Goal: Task Accomplishment & Management: Manage account settings

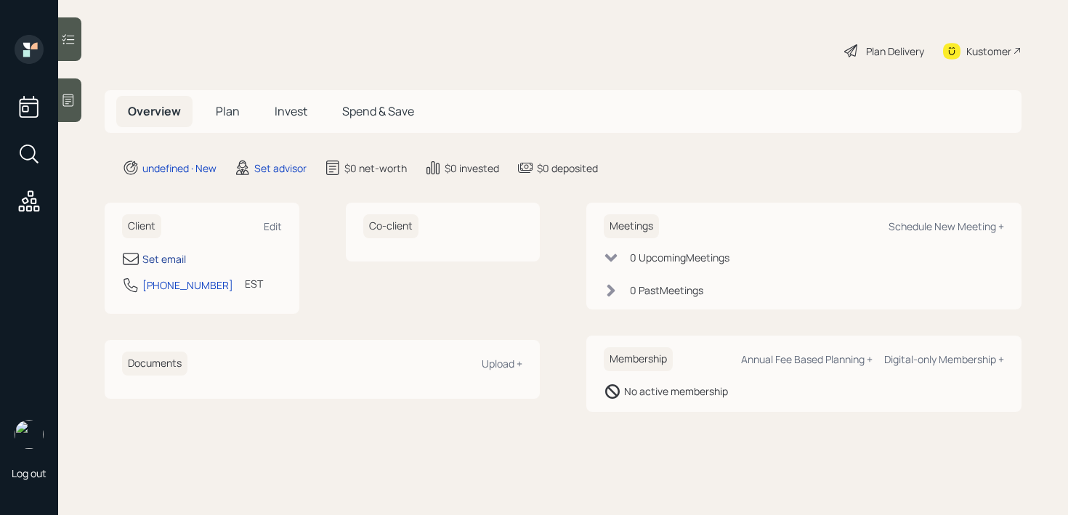
click at [158, 256] on div "Set email" at bounding box center [164, 258] width 44 height 15
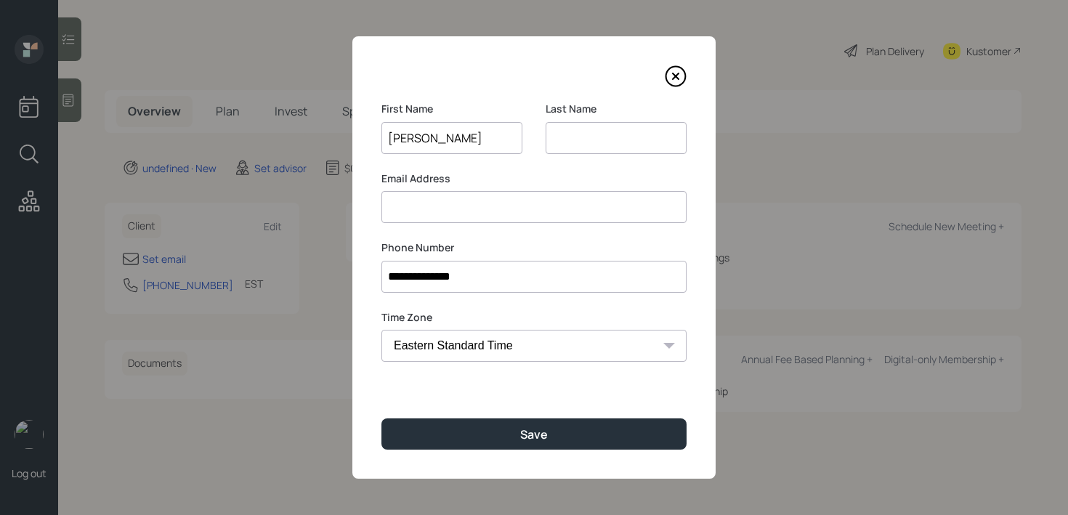
type input "[PERSON_NAME]"
type input "Beach"
click at [396, 413] on div "**********" at bounding box center [533, 257] width 363 height 442
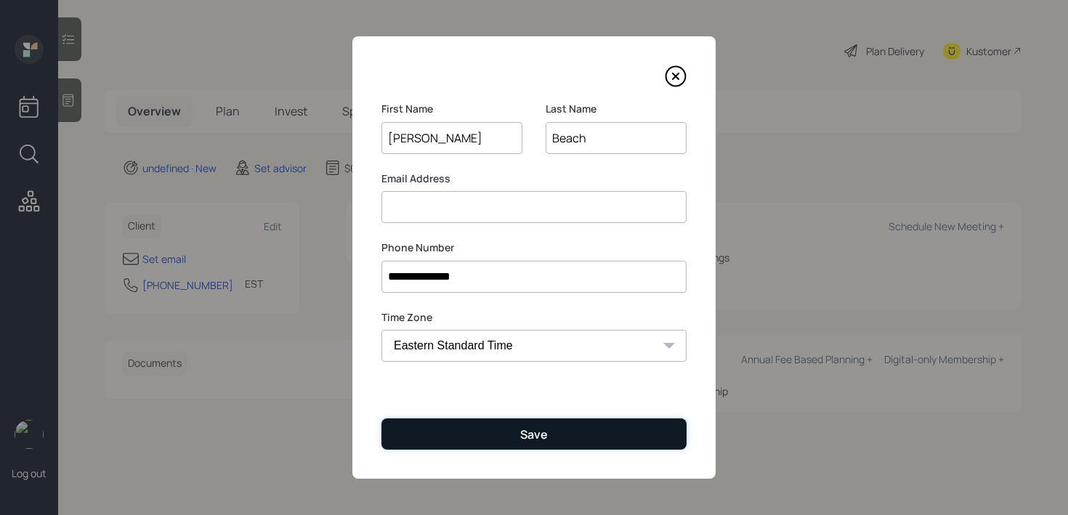
click at [395, 430] on button "Save" at bounding box center [533, 433] width 305 height 31
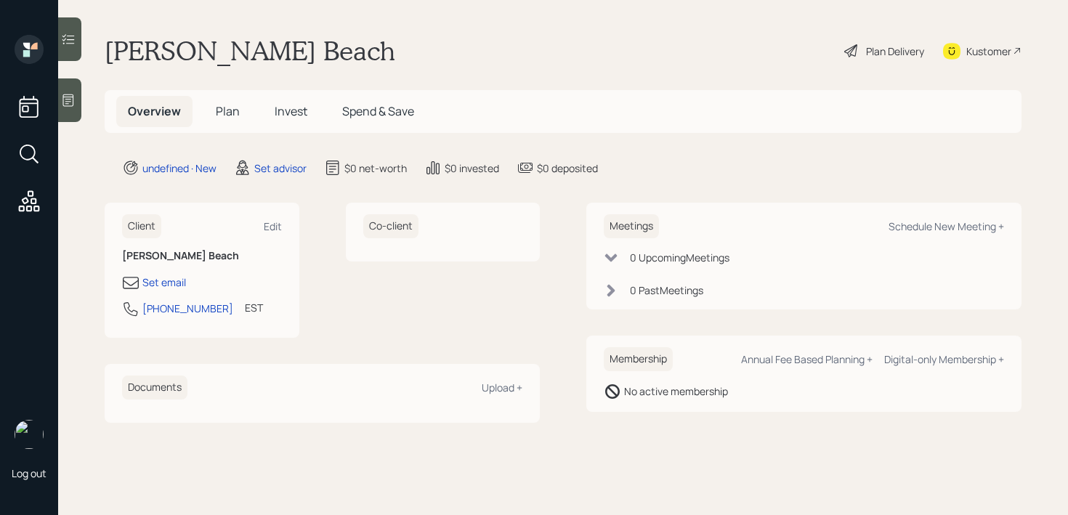
click at [62, 97] on icon at bounding box center [68, 100] width 15 height 15
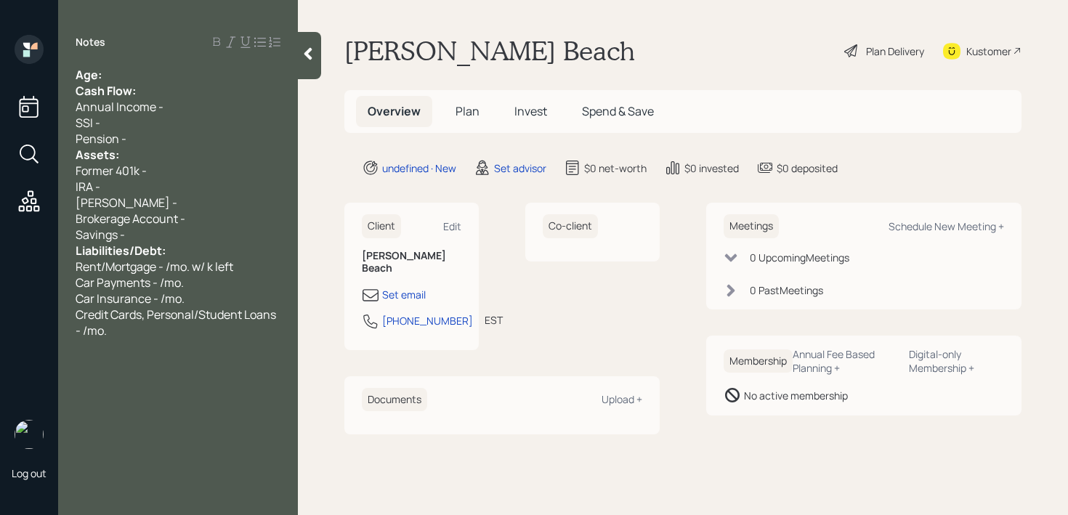
click at [201, 71] on div "Age:" at bounding box center [178, 75] width 205 height 16
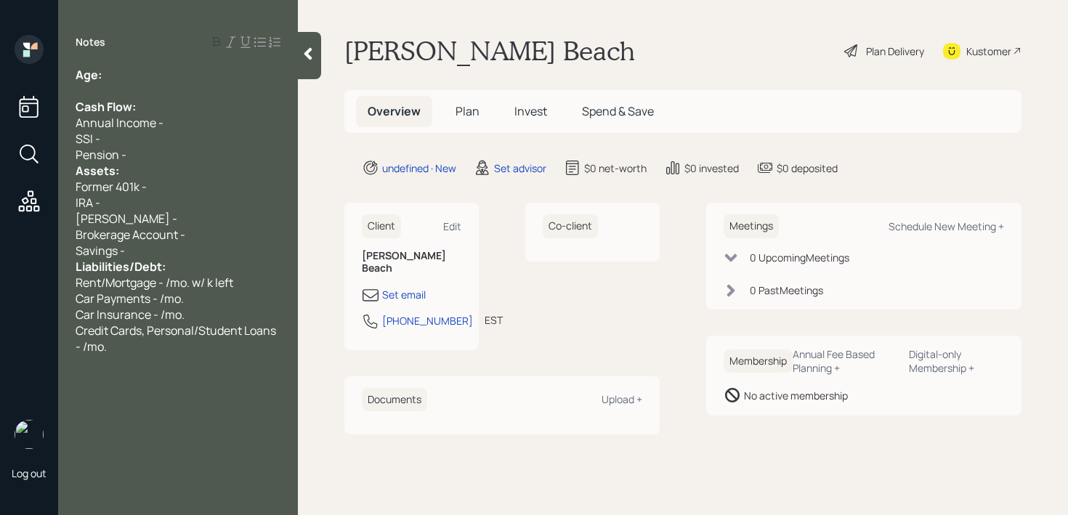
click at [173, 163] on div "Assets:" at bounding box center [178, 171] width 205 height 16
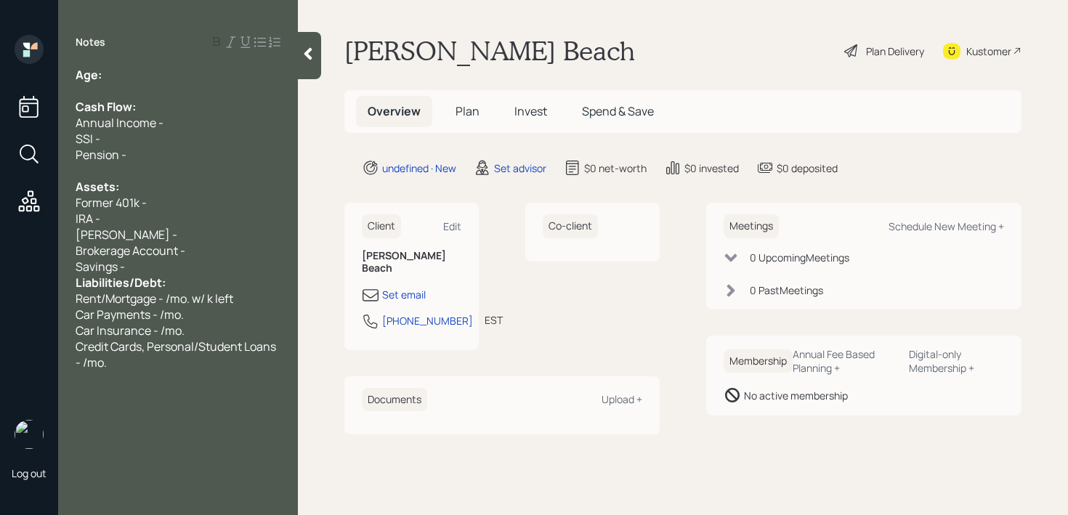
click at [182, 267] on div "Savings -" at bounding box center [178, 267] width 205 height 16
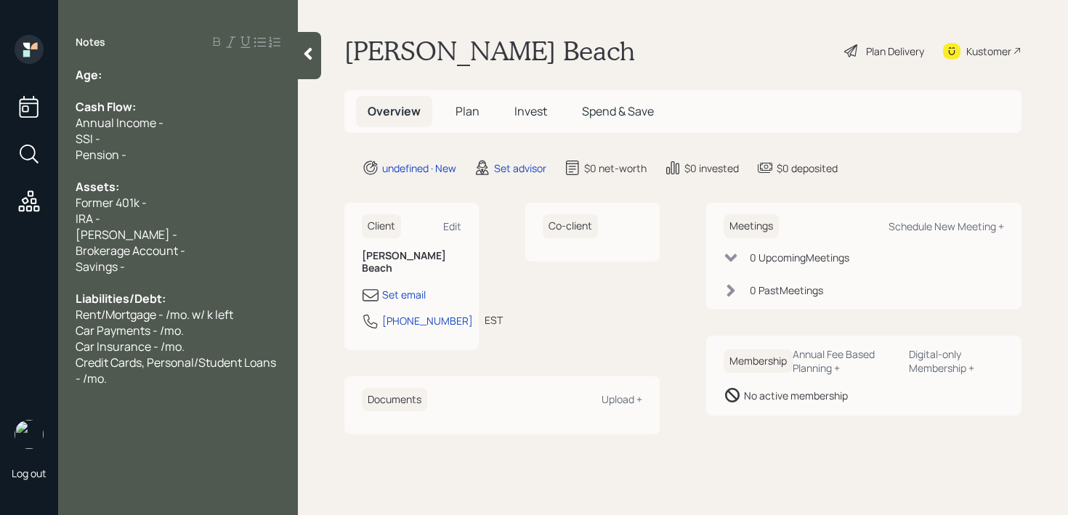
click at [189, 57] on div "Notes Age: Cash Flow: Annual Income - SSI - Pension - Assets: Former 401k - IRA…" at bounding box center [178, 266] width 240 height 463
click at [190, 81] on div "Age:" at bounding box center [178, 75] width 205 height 16
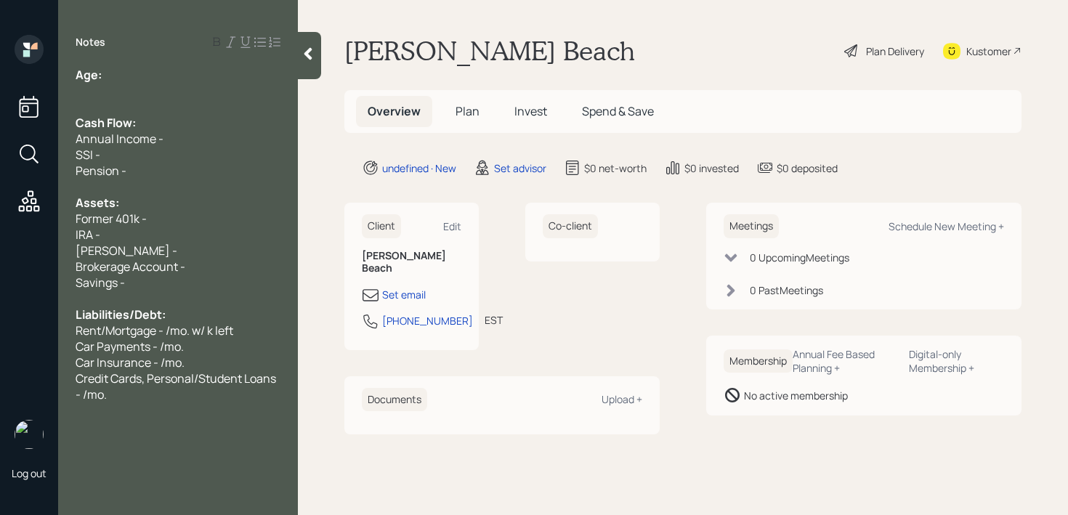
click at [193, 265] on div "Brokerage Account -" at bounding box center [178, 267] width 205 height 16
click at [153, 227] on div "IRA -" at bounding box center [178, 235] width 205 height 16
drag, startPoint x: 111, startPoint y: 217, endPoint x: 0, endPoint y: 217, distance: 111.1
click at [0, 217] on div "Log out Notes Age: Cash Flow: Annual Income - SSI - Pension - Assets: Former 40…" at bounding box center [534, 257] width 1068 height 515
click at [106, 243] on span "[PERSON_NAME] -" at bounding box center [127, 251] width 102 height 16
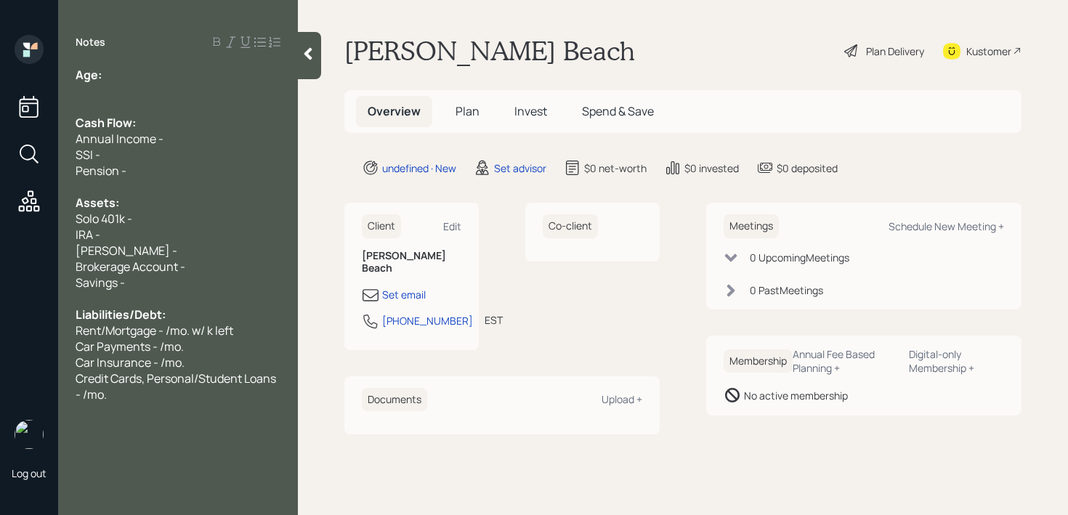
click at [136, 221] on div "Solo 401k -" at bounding box center [178, 219] width 205 height 16
click at [170, 100] on div at bounding box center [178, 107] width 205 height 16
click at [178, 65] on div "Notes Age: Cash Flow: Annual Income - SSI - Pension - Assets: Solo 401k - IRA -…" at bounding box center [178, 266] width 240 height 463
click at [174, 85] on div at bounding box center [178, 91] width 205 height 16
click at [149, 224] on div "Solo 401k -" at bounding box center [178, 219] width 205 height 16
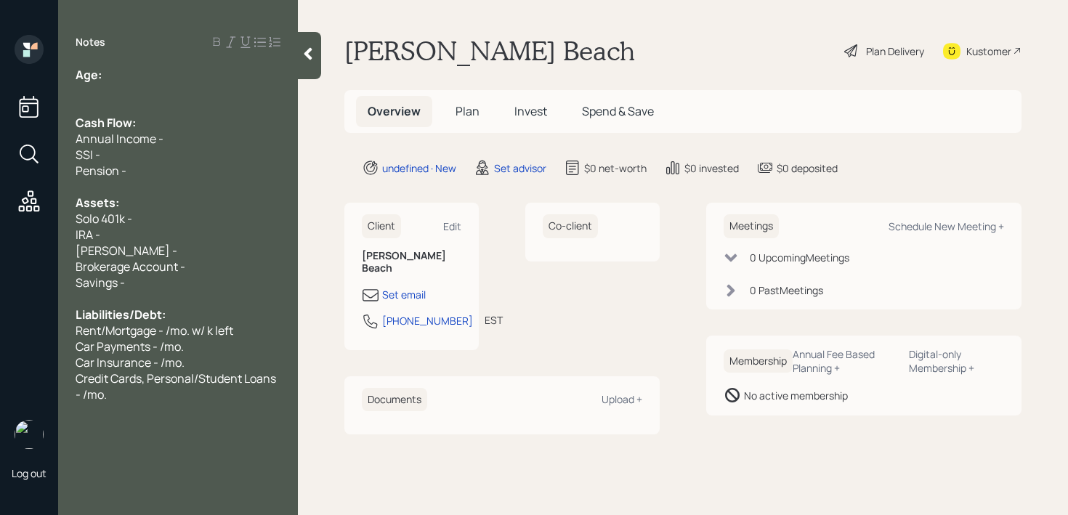
click at [149, 232] on div "IRA -" at bounding box center [178, 235] width 205 height 16
click at [148, 254] on div "[PERSON_NAME] -" at bounding box center [178, 251] width 205 height 16
drag, startPoint x: 136, startPoint y: 232, endPoint x: 0, endPoint y: 228, distance: 135.9
click at [0, 228] on div "Log out Notes Age: Cash Flow: Annual Income - SSI - Pension - Assets: Solo 401k…" at bounding box center [534, 257] width 1068 height 515
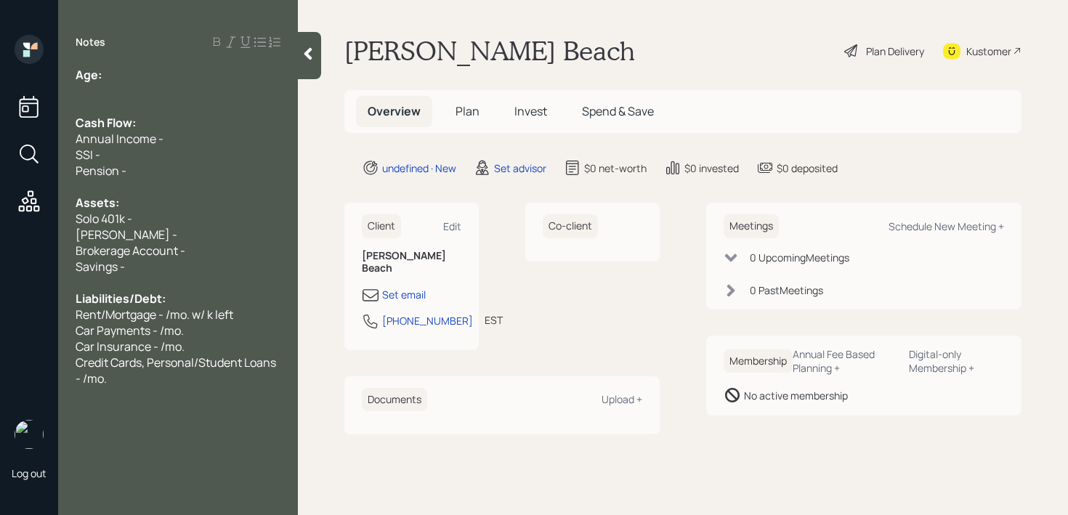
click at [155, 236] on div "[PERSON_NAME] -" at bounding box center [178, 235] width 205 height 16
click at [158, 217] on div "Solo 401k -" at bounding box center [178, 219] width 205 height 16
click at [182, 99] on div at bounding box center [178, 107] width 205 height 16
click at [182, 76] on div "Age:" at bounding box center [178, 75] width 205 height 16
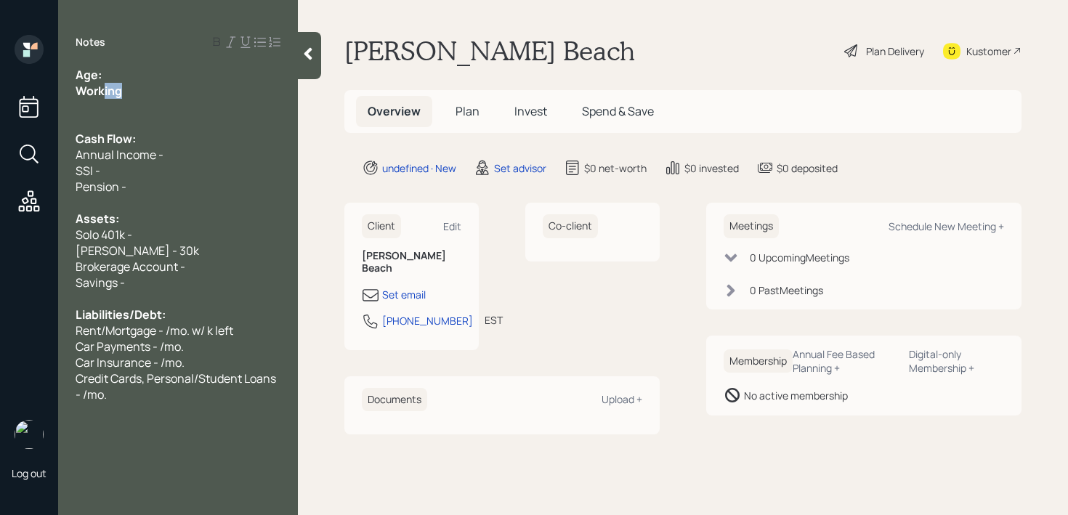
drag, startPoint x: 139, startPoint y: 99, endPoint x: 82, endPoint y: 90, distance: 57.3
click at [82, 90] on div "Age: Working Cash Flow: Annual Income - SSI - Pension - Assets: Solo 401k - [PE…" at bounding box center [178, 235] width 205 height 336
click at [82, 90] on span "Working" at bounding box center [99, 91] width 46 height 16
drag, startPoint x: 158, startPoint y: 85, endPoint x: 5, endPoint y: 85, distance: 153.3
click at [15, 85] on div "Log out Notes Age: Working Cash Flow: Annual Income - SSI - Pension - Assets: S…" at bounding box center [534, 257] width 1068 height 515
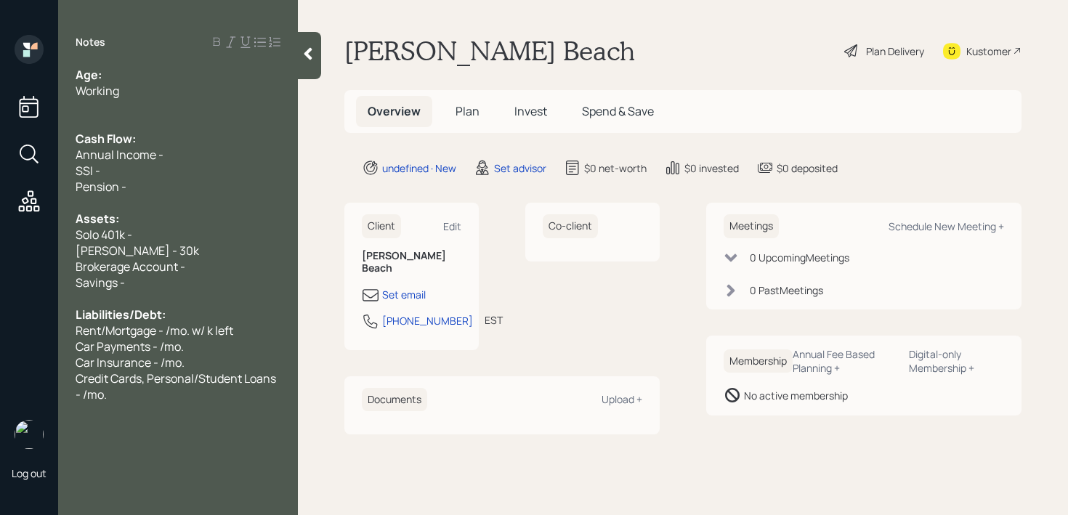
click at [147, 81] on div "Age:" at bounding box center [178, 75] width 205 height 16
click at [149, 81] on div "Age:" at bounding box center [178, 75] width 205 height 16
click at [143, 107] on div at bounding box center [178, 107] width 205 height 16
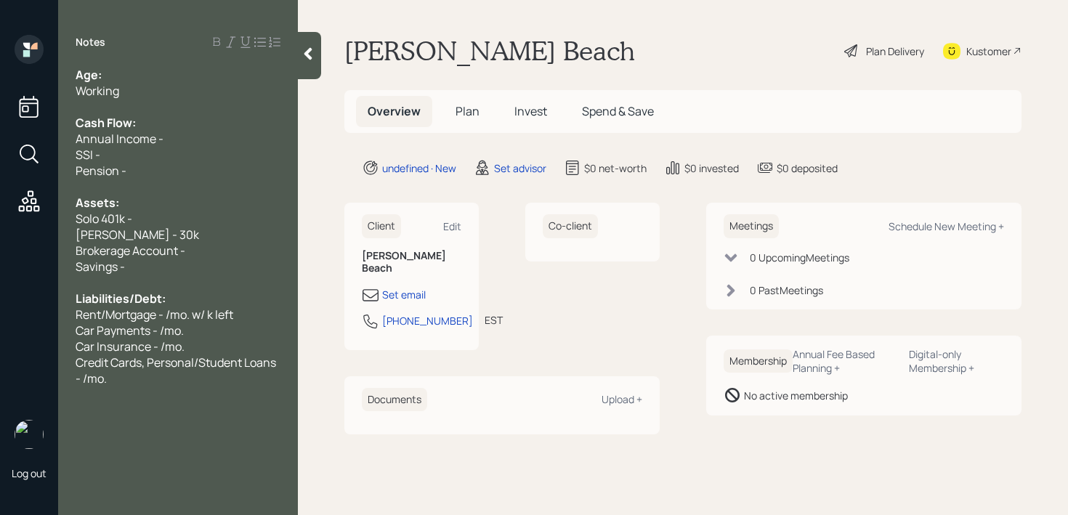
click at [121, 233] on span "[PERSON_NAME] - 30k" at bounding box center [137, 235] width 123 height 16
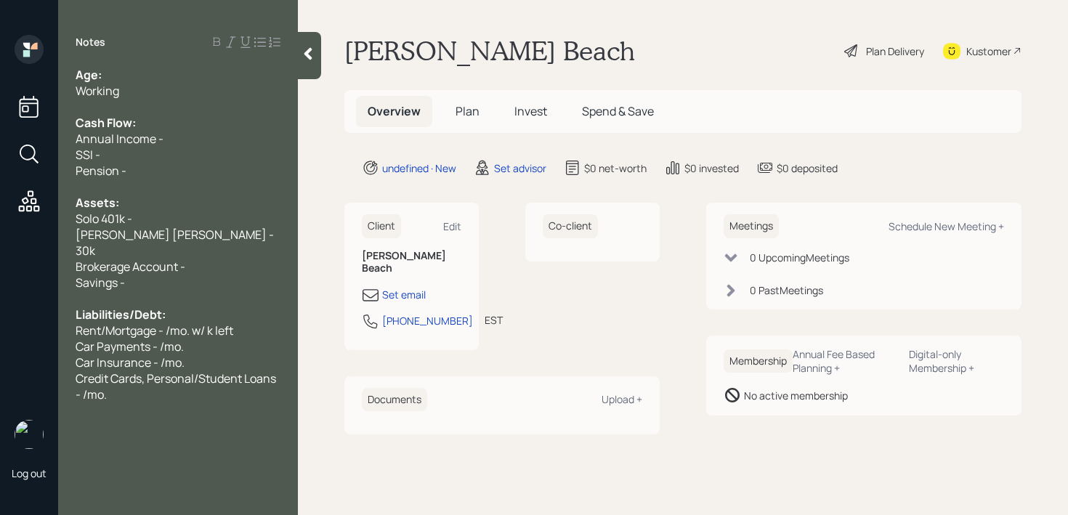
click at [158, 291] on div at bounding box center [178, 299] width 205 height 16
click at [186, 78] on div "Age:" at bounding box center [178, 75] width 205 height 16
click at [175, 376] on div "Credit Cards, Personal/Student Loans - /mo." at bounding box center [178, 386] width 205 height 32
click at [159, 83] on div "Working" at bounding box center [178, 91] width 205 height 16
click at [168, 61] on div "Notes Age: Working Cash Flow: Annual Income - SSI - Pension - Assets: Solo 401k…" at bounding box center [178, 266] width 240 height 463
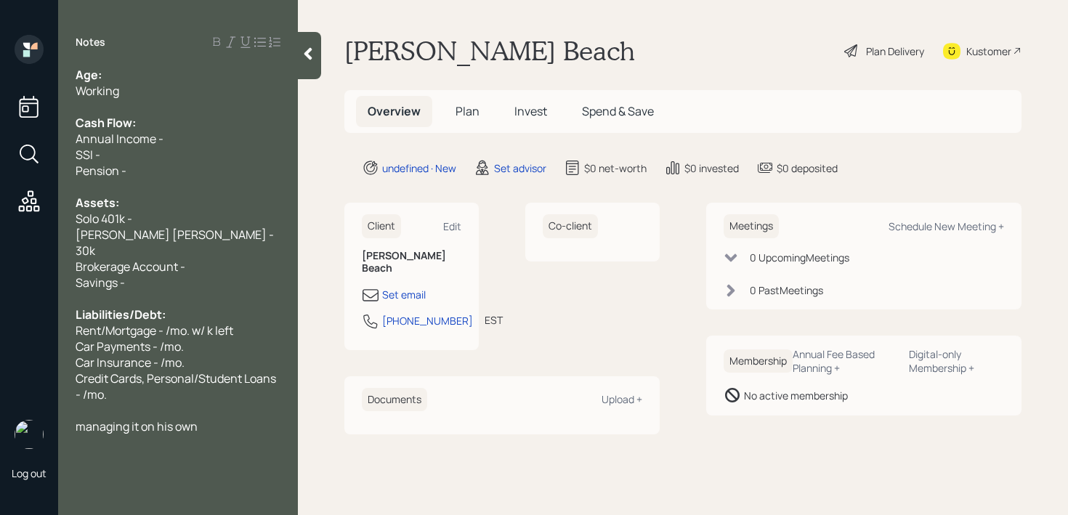
click at [165, 84] on div "Working" at bounding box center [178, 91] width 205 height 16
click at [157, 61] on div "Notes Age: Working Cash Flow: Annual Income - SSI - Pension - Assets: Solo 401k…" at bounding box center [178, 266] width 240 height 463
click at [158, 76] on div "Age:" at bounding box center [178, 75] width 205 height 16
click at [131, 67] on div "Age: [DEMOGRAPHIC_DATA]" at bounding box center [178, 75] width 205 height 16
drag, startPoint x: 131, startPoint y: 71, endPoint x: 103, endPoint y: 70, distance: 27.6
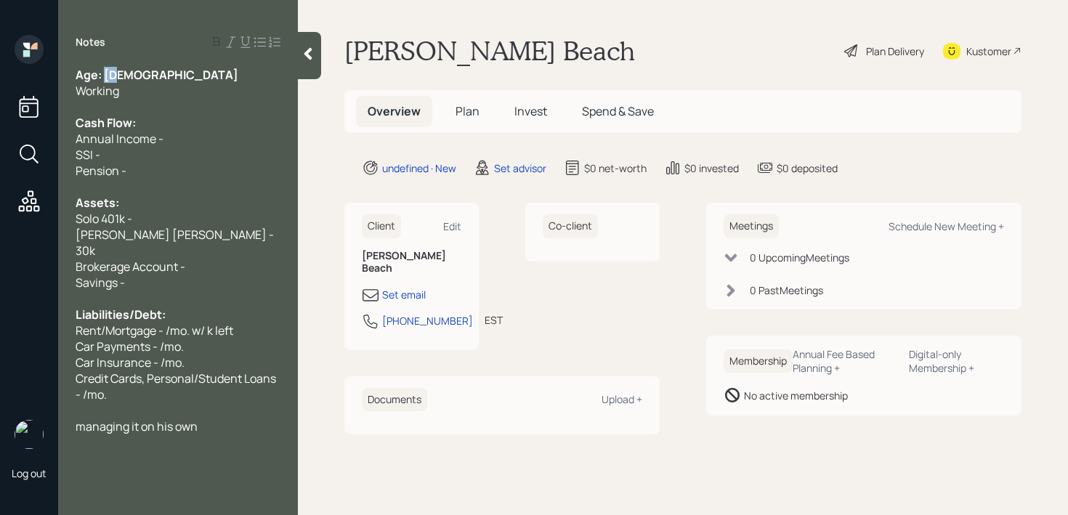
click at [103, 70] on div "Age: [DEMOGRAPHIC_DATA]" at bounding box center [178, 75] width 205 height 16
click at [172, 132] on div "Annual Income -" at bounding box center [178, 139] width 205 height 16
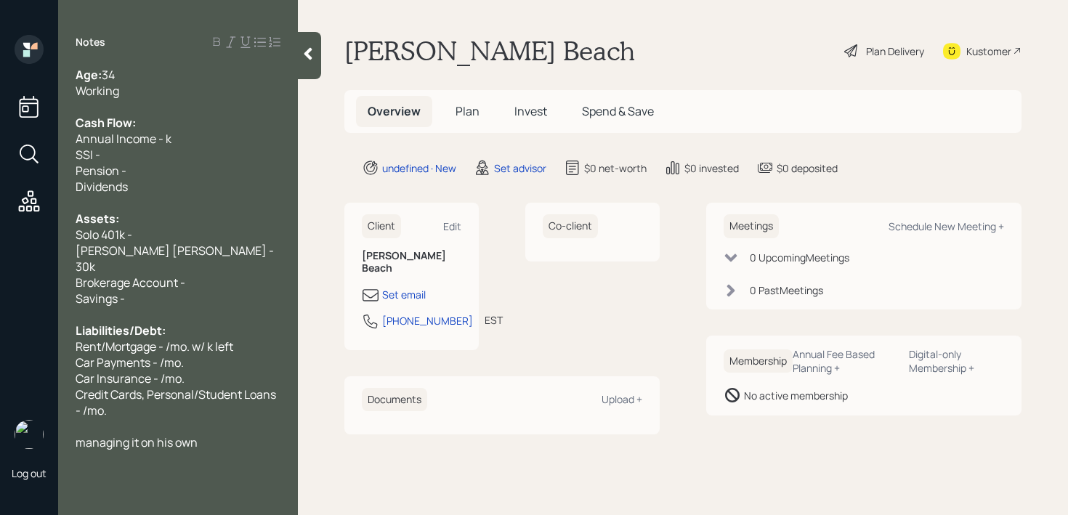
click at [164, 143] on span "Annual Income - k" at bounding box center [124, 139] width 96 height 16
click at [159, 180] on div "Dividends" at bounding box center [178, 187] width 205 height 16
drag, startPoint x: 154, startPoint y: 192, endPoint x: 59, endPoint y: 156, distance: 101.6
click at [59, 156] on div "Age: [DEMOGRAPHIC_DATA] Working Cash Flow: Annual Income - 105k SSI - Pension -…" at bounding box center [178, 258] width 240 height 383
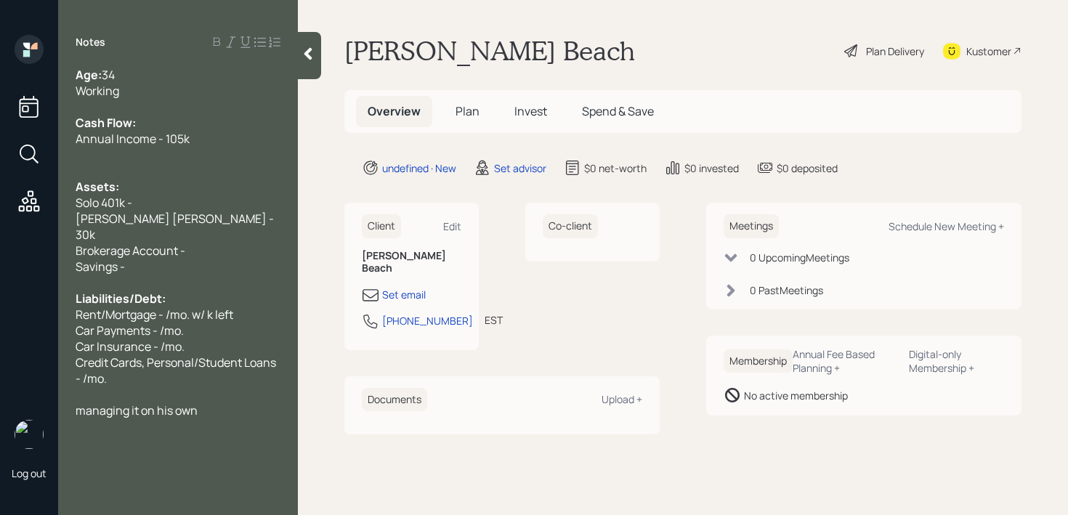
click at [220, 139] on div "Annual Income - 105k" at bounding box center [178, 139] width 205 height 16
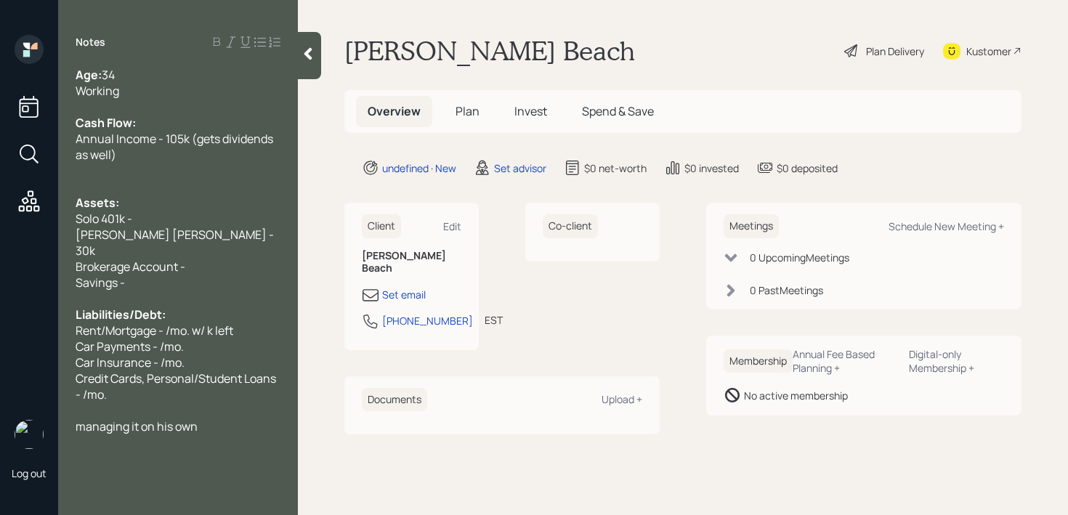
click at [214, 206] on div "Assets:" at bounding box center [178, 203] width 205 height 16
click at [216, 214] on div "Solo 401k -" at bounding box center [178, 219] width 205 height 16
drag, startPoint x: 243, startPoint y: 238, endPoint x: 203, endPoint y: 238, distance: 39.2
click at [204, 238] on div "[PERSON_NAME] [PERSON_NAME] - 30k" at bounding box center [178, 243] width 205 height 32
click at [203, 259] on div "Brokerage Account -" at bounding box center [178, 267] width 205 height 16
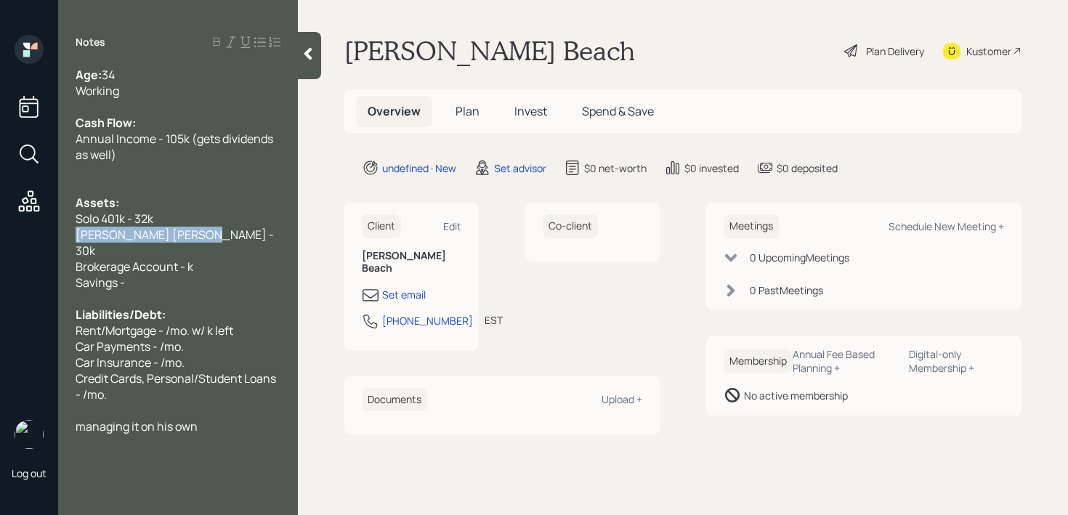
drag, startPoint x: 213, startPoint y: 229, endPoint x: 0, endPoint y: 229, distance: 212.8
click at [0, 229] on div "Log out Notes Age: [DEMOGRAPHIC_DATA] Working Cash Flow: Annual Income - 105k (…" at bounding box center [534, 257] width 1068 height 515
drag, startPoint x: 183, startPoint y: 214, endPoint x: 0, endPoint y: 214, distance: 183.0
click at [0, 214] on div "Log out Notes Age: [DEMOGRAPHIC_DATA] Working Cash Flow: Annual Income - 105k (…" at bounding box center [534, 257] width 1068 height 515
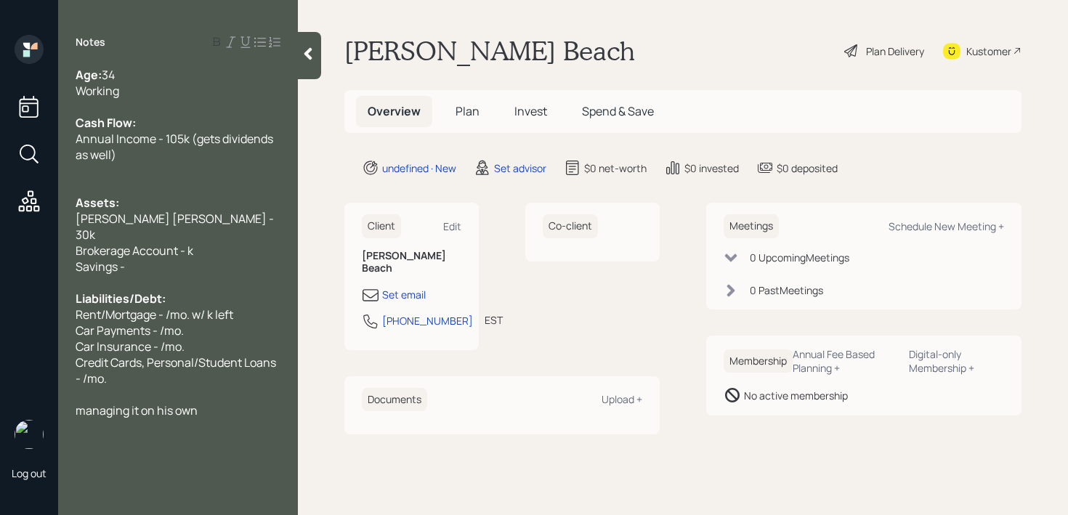
click at [102, 243] on span "Brokerage Account - k" at bounding box center [135, 251] width 118 height 16
click at [148, 243] on span "Brokerage Account - k" at bounding box center [135, 251] width 118 height 16
drag, startPoint x: 206, startPoint y: 237, endPoint x: 0, endPoint y: 237, distance: 205.5
click at [0, 237] on div "Log out Notes Age: [DEMOGRAPHIC_DATA] Working Cash Flow: Annual Income - 105k (…" at bounding box center [534, 257] width 1068 height 515
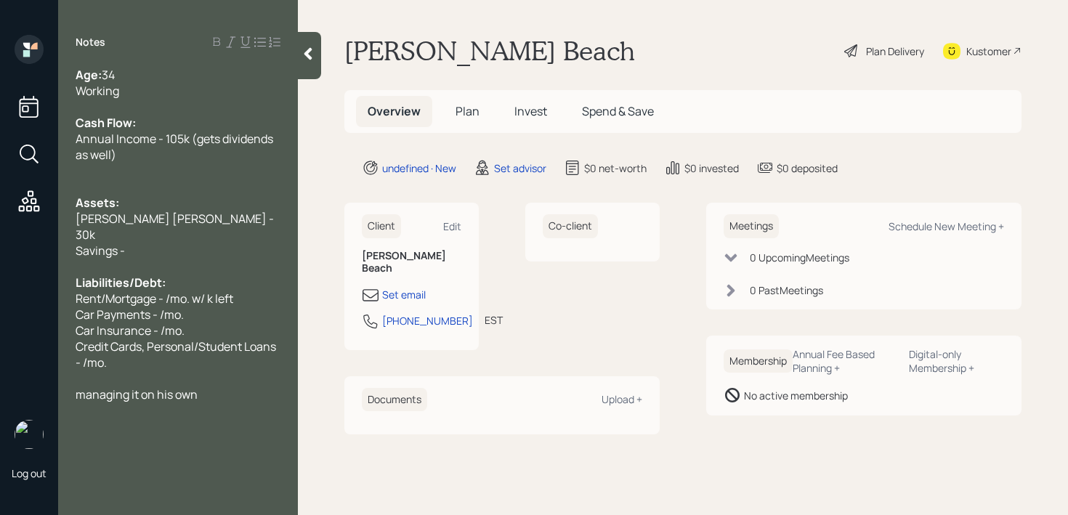
click at [144, 243] on div "Savings -" at bounding box center [178, 251] width 205 height 16
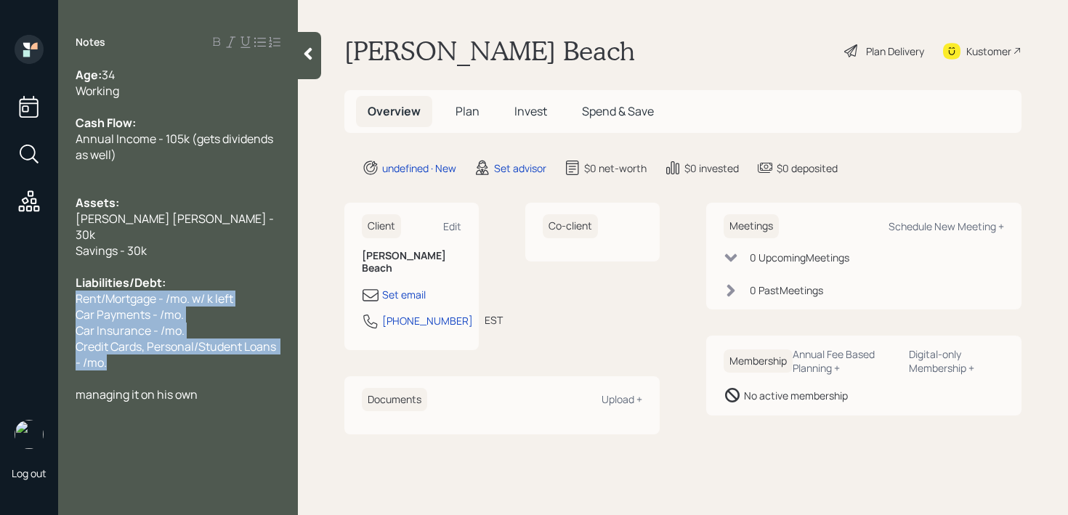
drag, startPoint x: 123, startPoint y: 351, endPoint x: 59, endPoint y: 282, distance: 94.1
click at [59, 282] on div "Age: [DEMOGRAPHIC_DATA] Working Cash Flow: Annual Income - 105k (gets dividends…" at bounding box center [178, 235] width 240 height 336
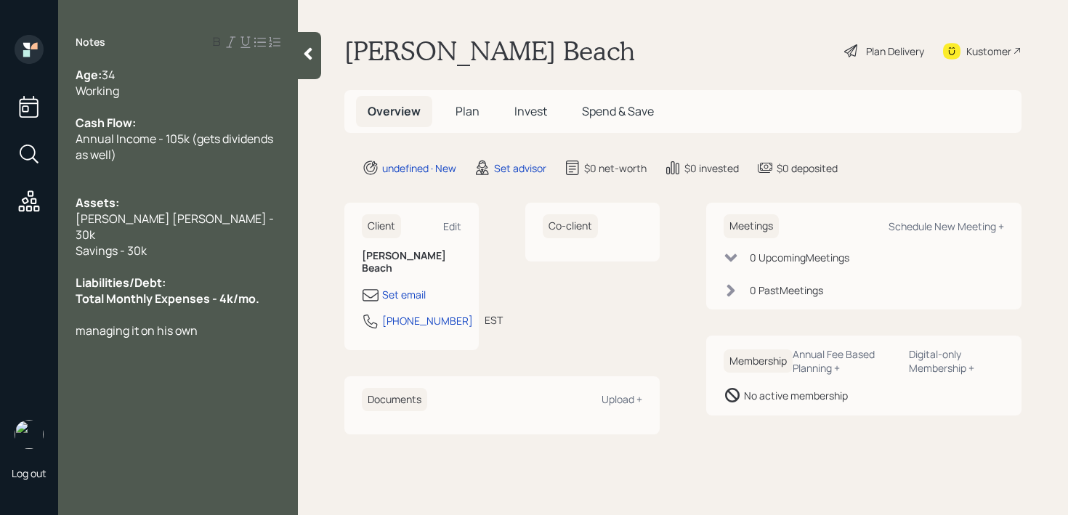
drag, startPoint x: 275, startPoint y: 283, endPoint x: 0, endPoint y: 290, distance: 275.4
click at [0, 290] on div "Log out Notes Age: [DEMOGRAPHIC_DATA] Working Cash Flow: Annual Income - 105k (…" at bounding box center [534, 257] width 1068 height 515
click at [210, 275] on div "Liabilities/Debt:" at bounding box center [178, 283] width 205 height 16
drag, startPoint x: 257, startPoint y: 283, endPoint x: 60, endPoint y: 283, distance: 196.8
click at [60, 283] on div "Age: [DEMOGRAPHIC_DATA] Working Cash Flow: Annual Income - 105k (gets dividends…" at bounding box center [178, 203] width 240 height 272
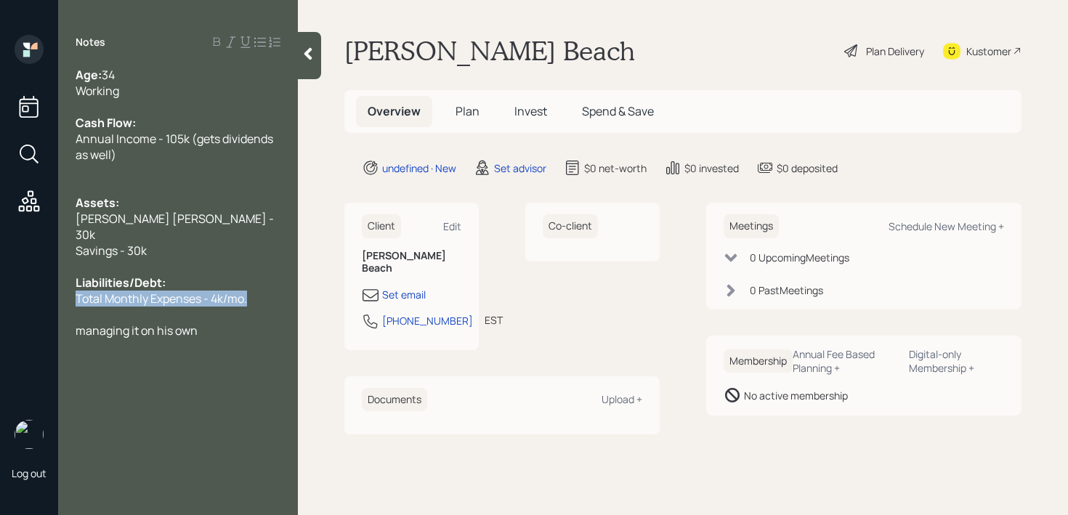
click at [136, 291] on span "Total Monthly Expenses - 4k/mo." at bounding box center [161, 299] width 171 height 16
drag, startPoint x: 178, startPoint y: 308, endPoint x: 190, endPoint y: 309, distance: 11.6
click at [178, 322] on span "managing it on his own" at bounding box center [137, 330] width 122 height 16
click at [251, 322] on div "managing it on his own" at bounding box center [178, 330] width 205 height 16
click at [256, 275] on div "Liabilities/Debt:" at bounding box center [178, 283] width 205 height 16
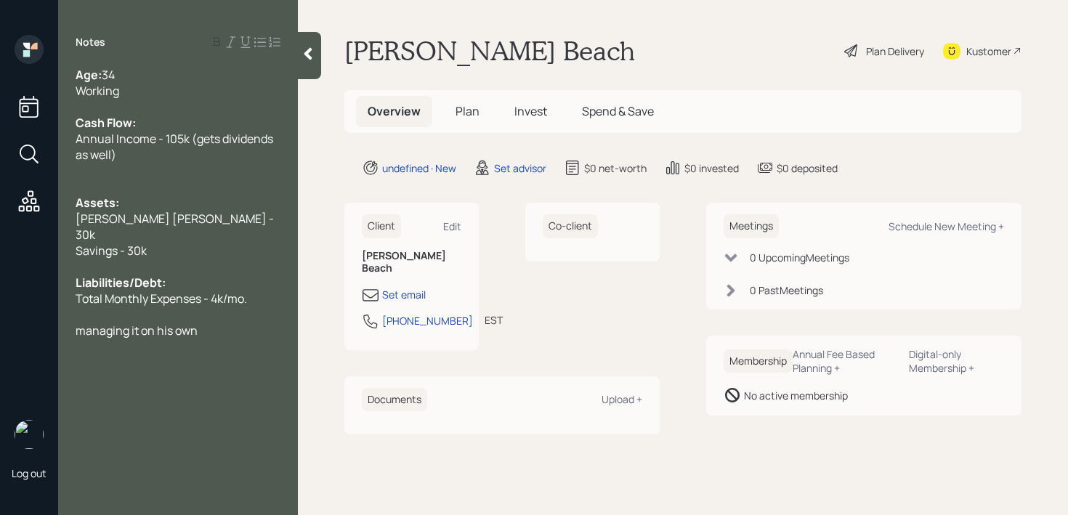
click at [158, 108] on div at bounding box center [178, 107] width 205 height 16
click at [158, 93] on div "Working" at bounding box center [178, 91] width 205 height 16
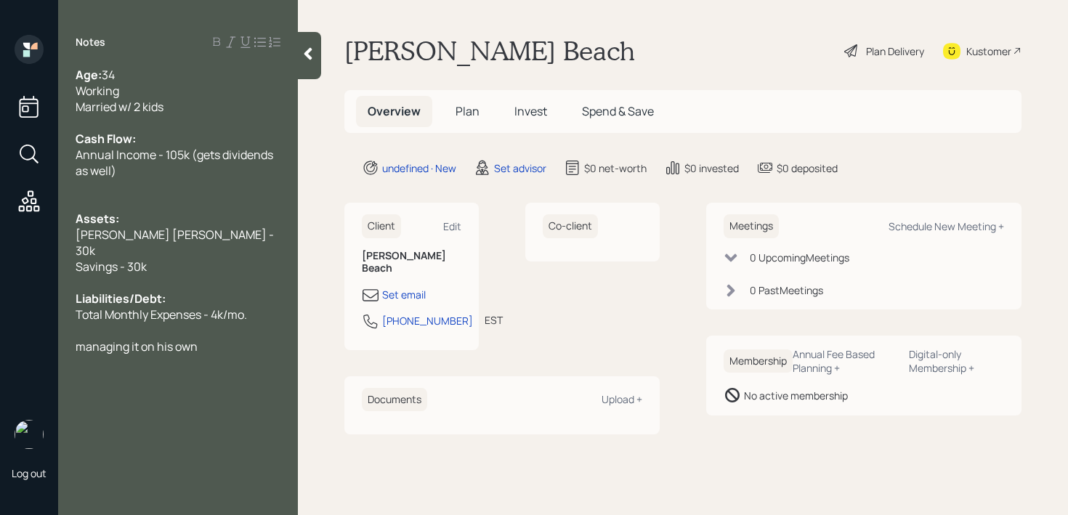
click at [189, 203] on div at bounding box center [178, 203] width 205 height 16
click at [189, 275] on div at bounding box center [178, 283] width 205 height 16
click at [199, 207] on div at bounding box center [178, 203] width 205 height 16
click at [199, 191] on div at bounding box center [178, 187] width 205 height 16
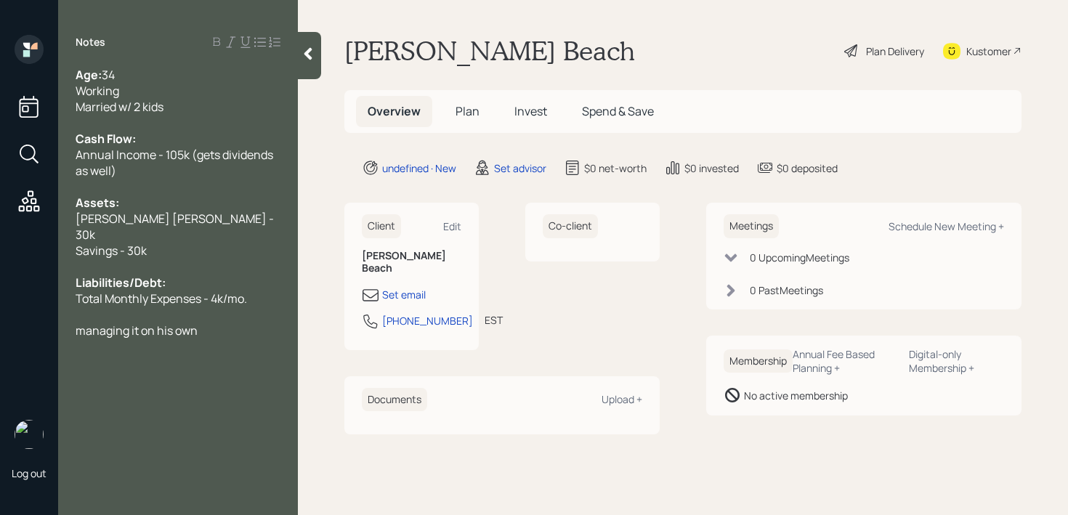
click at [239, 218] on div "[PERSON_NAME] [PERSON_NAME] - 30k" at bounding box center [178, 227] width 205 height 32
click at [241, 153] on span "Annual Income - 105k (gets dividends as well)" at bounding box center [176, 163] width 200 height 32
click at [240, 243] on div "Savings - 30k" at bounding box center [178, 251] width 205 height 16
click at [206, 275] on div "Liabilities/Debt:" at bounding box center [178, 283] width 205 height 16
click at [204, 291] on span "Total Monthly Expenses - 4k/mo." at bounding box center [161, 299] width 171 height 16
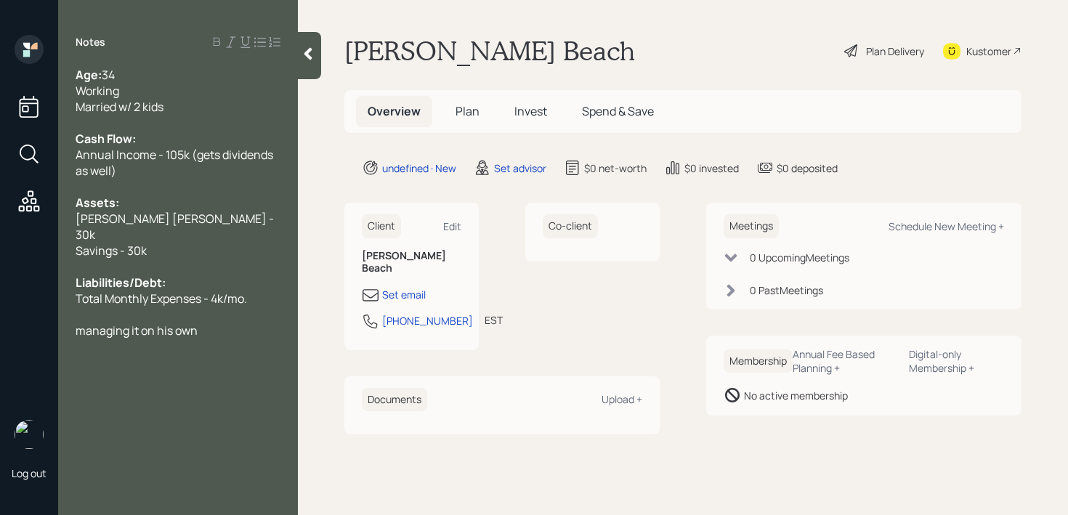
click at [238, 325] on div "Notes Age: [DEMOGRAPHIC_DATA] Working Married w/ 2 kids Cash Flow: Annual Incom…" at bounding box center [178, 266] width 240 height 463
click at [233, 325] on div "Notes Age: [DEMOGRAPHIC_DATA] Working Married w/ 2 kids Cash Flow: Annual Incom…" at bounding box center [178, 266] width 240 height 463
click at [236, 322] on div "managing it on his own" at bounding box center [178, 330] width 205 height 16
click at [238, 113] on div "Married w/ 2 kids" at bounding box center [178, 107] width 205 height 16
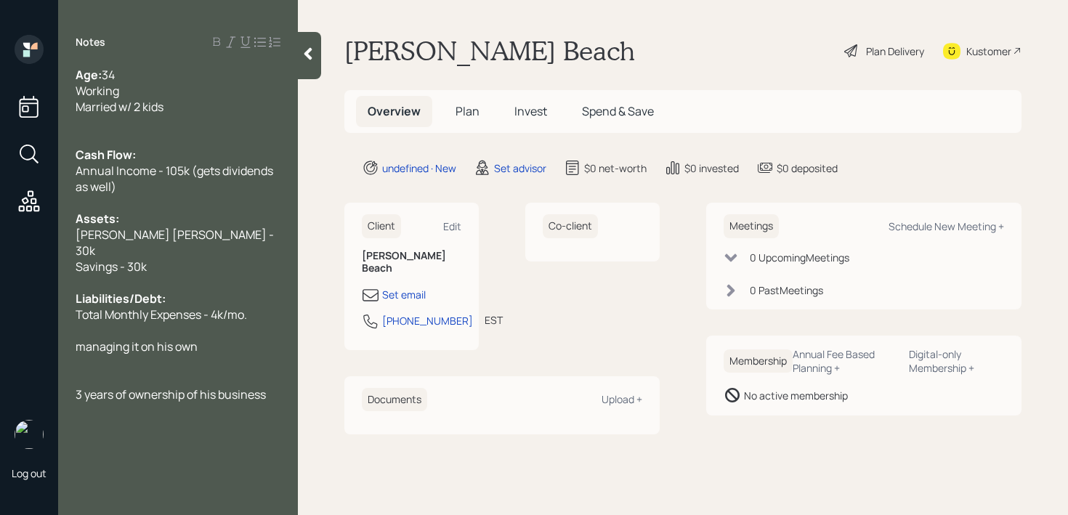
click at [281, 386] on div "Notes Age: [DEMOGRAPHIC_DATA] Working Married w/ 2 kids Cash Flow: Annual Incom…" at bounding box center [178, 266] width 240 height 463
click at [270, 386] on div "3 years of ownership of his business" at bounding box center [178, 394] width 205 height 16
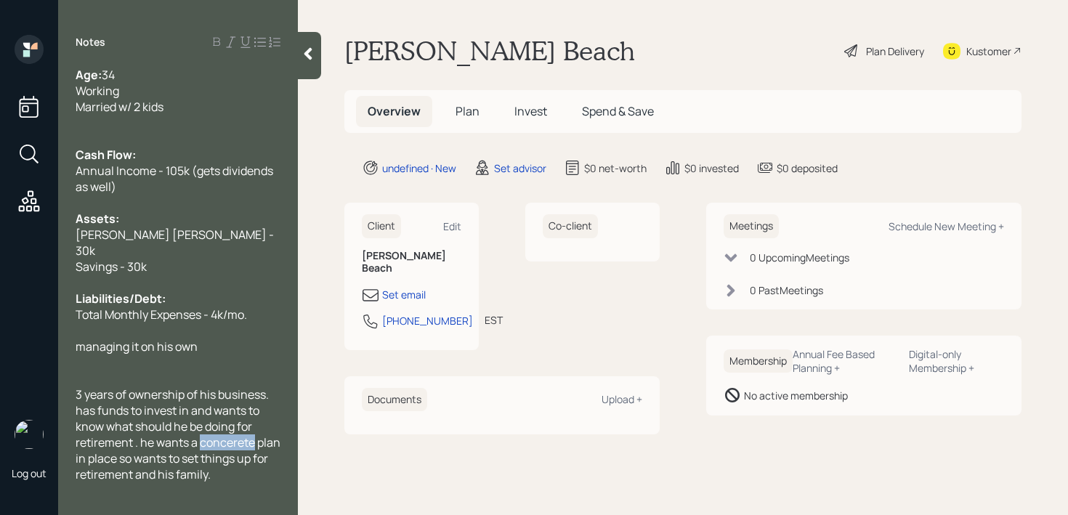
click at [252, 430] on span "3 years of ownership of his business. has funds to invest in and wants to know …" at bounding box center [179, 434] width 207 height 96
click at [230, 428] on span "3 years of ownership of his business. has funds to invest in and wants to know …" at bounding box center [179, 434] width 207 height 96
click at [227, 423] on span "3 years of ownership of his business. has funds to invest in and wants to know …" at bounding box center [179, 434] width 207 height 96
click at [248, 452] on div "3 years of ownership of his business. has funds to invest in and wants to know …" at bounding box center [178, 434] width 205 height 96
click at [154, 125] on div at bounding box center [178, 123] width 205 height 16
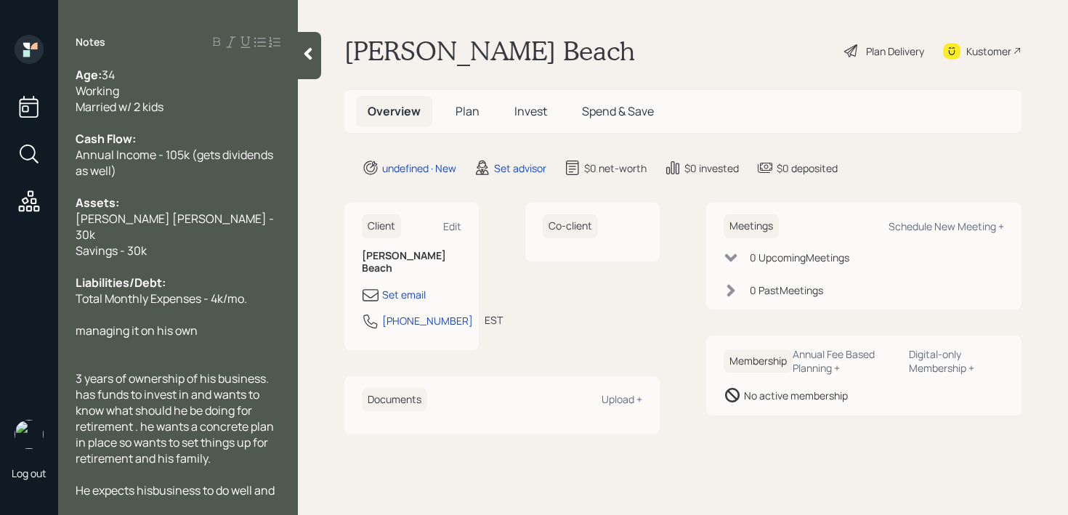
click at [185, 171] on div "Annual Income - 105k (gets dividends as well)" at bounding box center [178, 163] width 205 height 32
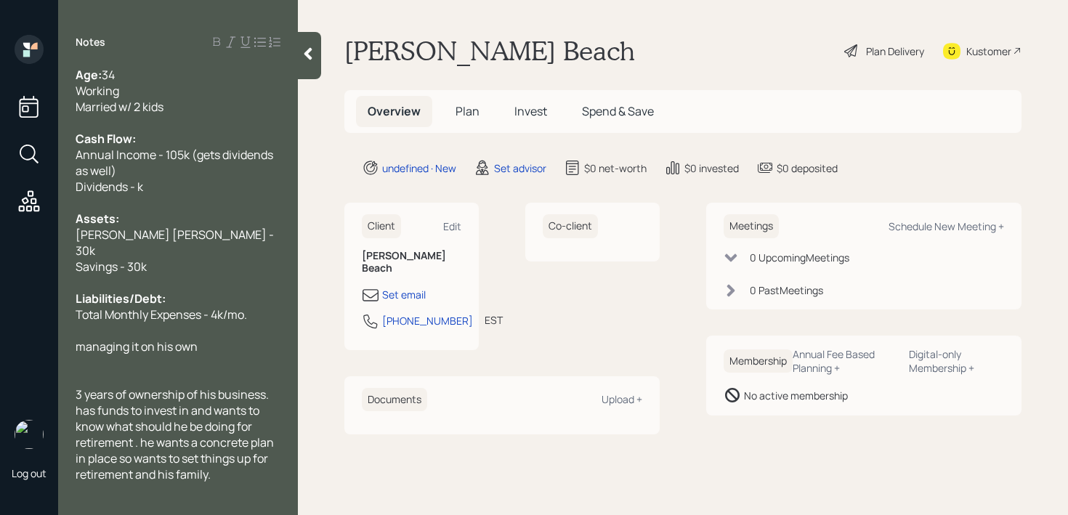
click at [87, 338] on span "managing it on his own" at bounding box center [137, 346] width 122 height 16
click at [130, 168] on div "Annual Income - 105k (gets dividends as well)" at bounding box center [178, 163] width 205 height 32
click at [166, 189] on div "Dividends - k" at bounding box center [178, 187] width 205 height 16
click at [147, 189] on div "Dividends - k" at bounding box center [178, 187] width 205 height 16
click at [139, 188] on span "Dividends - k" at bounding box center [110, 187] width 68 height 16
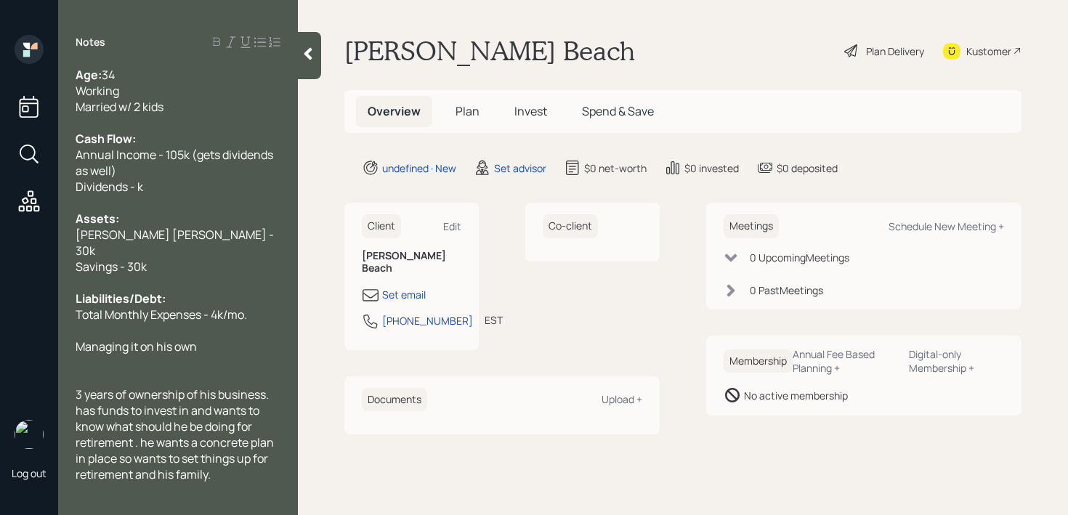
click at [159, 198] on div at bounding box center [178, 203] width 205 height 16
drag, startPoint x: 163, startPoint y: 187, endPoint x: 37, endPoint y: 187, distance: 125.7
click at [37, 187] on div "Log out Notes Age: [DEMOGRAPHIC_DATA] Working Married w/ 2 kids Cash Flow: Annu…" at bounding box center [534, 257] width 1068 height 515
click at [137, 191] on span "Dividends - k" at bounding box center [110, 187] width 68 height 16
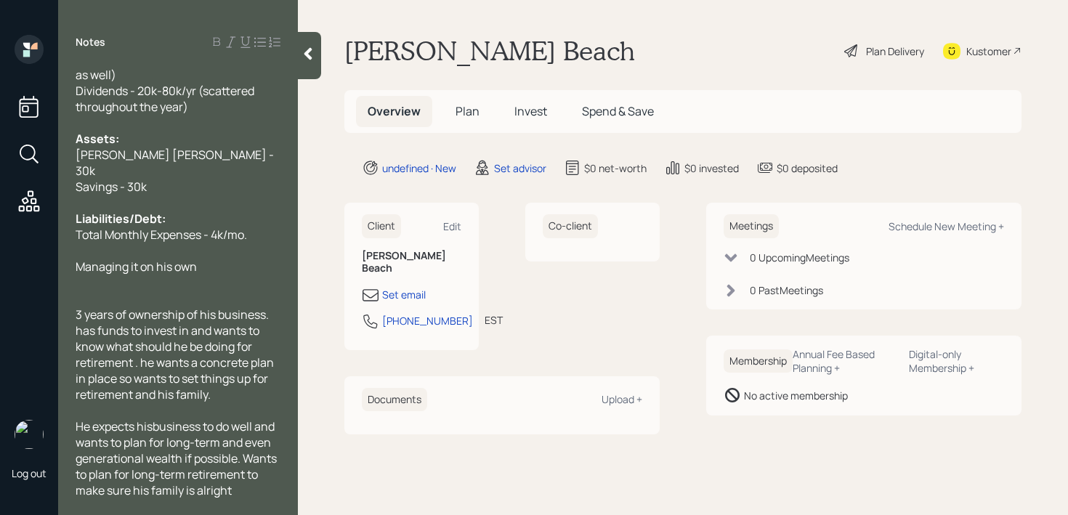
scroll to position [112, 0]
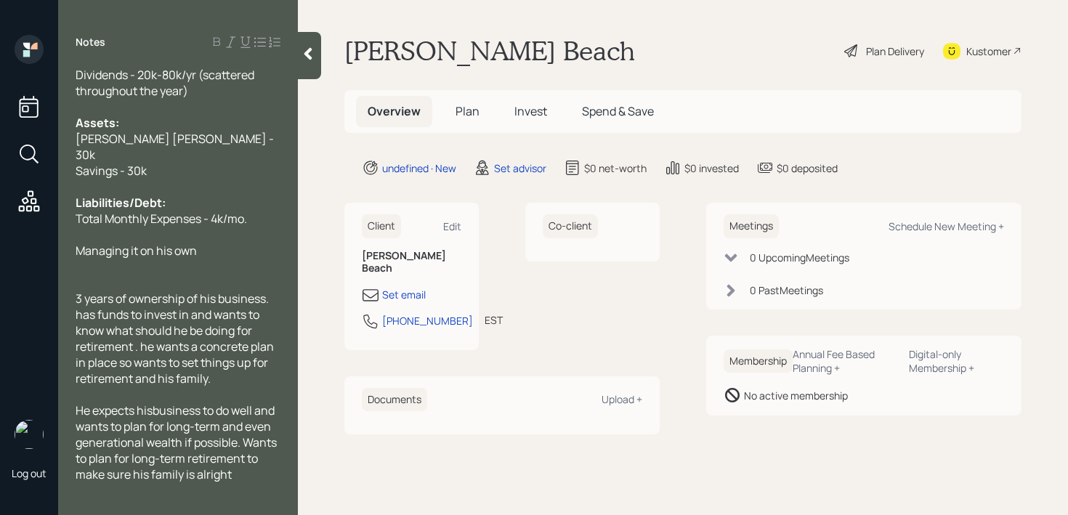
click at [195, 259] on div at bounding box center [178, 267] width 205 height 16
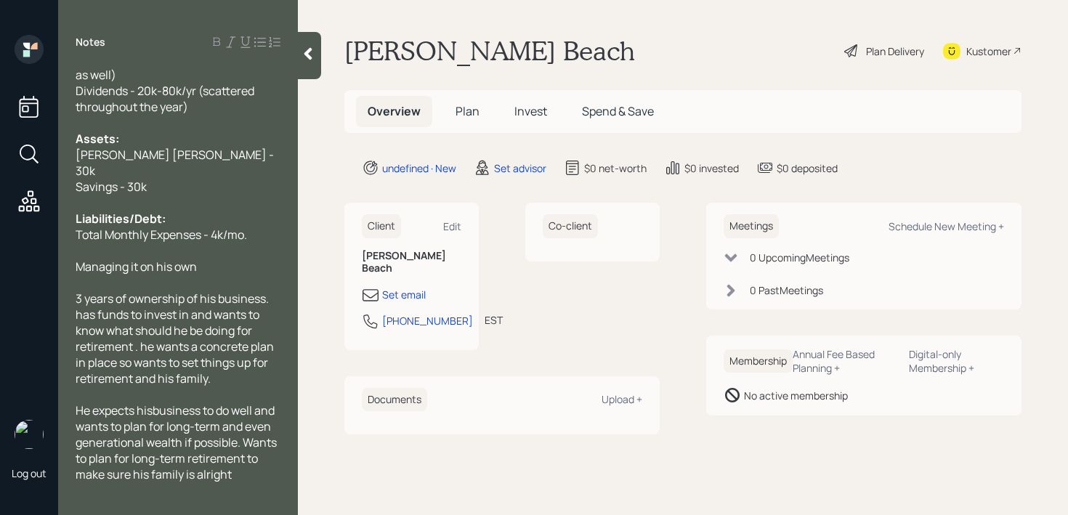
scroll to position [0, 0]
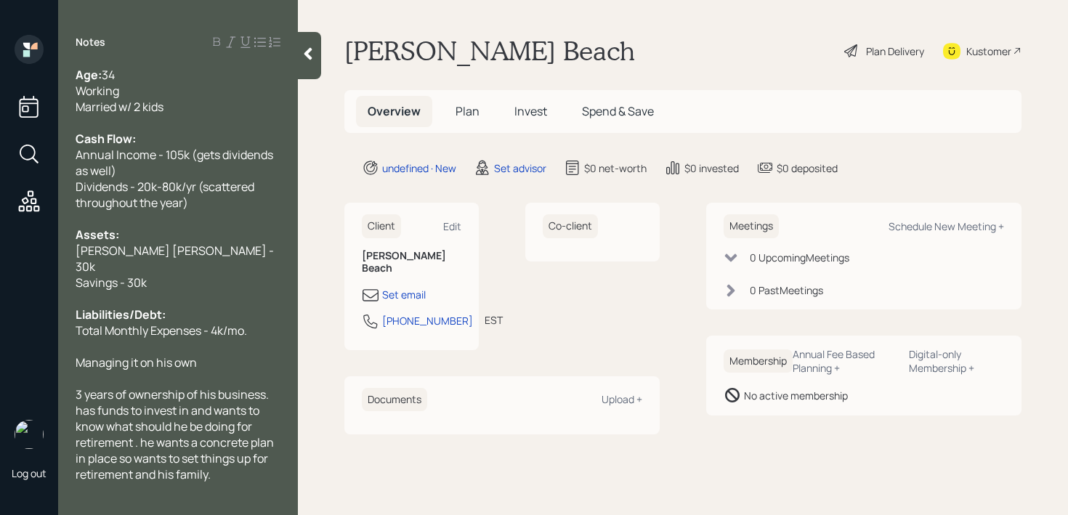
click at [237, 102] on div "Married w/ 2 kids" at bounding box center [178, 107] width 205 height 16
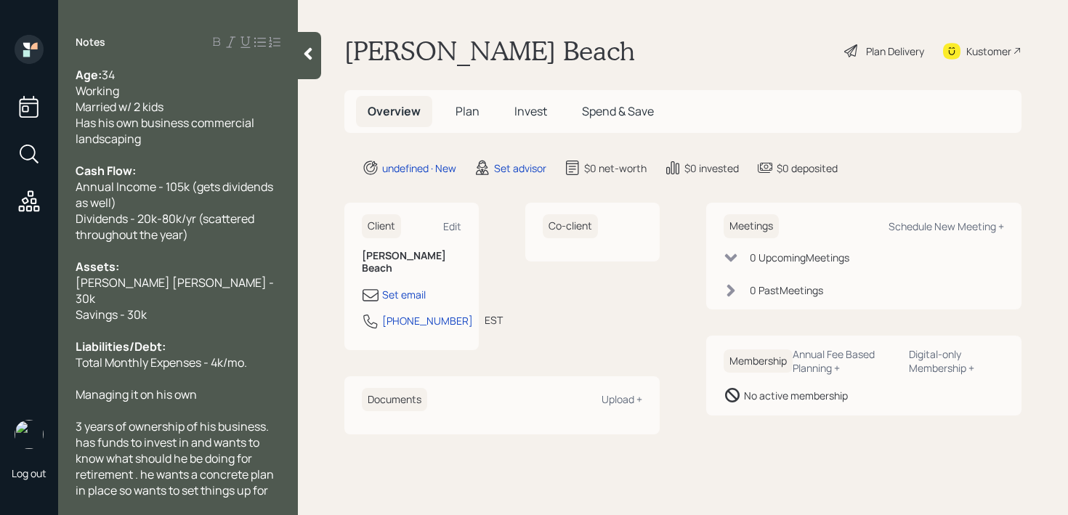
drag, startPoint x: 192, startPoint y: 123, endPoint x: 208, endPoint y: 97, distance: 30.3
click at [192, 123] on span "Has his own business commercial landscaping" at bounding box center [166, 131] width 181 height 32
click at [194, 150] on div at bounding box center [178, 155] width 205 height 16
click at [195, 144] on div "Has his own business in commercial landscaping" at bounding box center [178, 131] width 205 height 32
click at [203, 307] on div "Savings - 30k" at bounding box center [178, 315] width 205 height 16
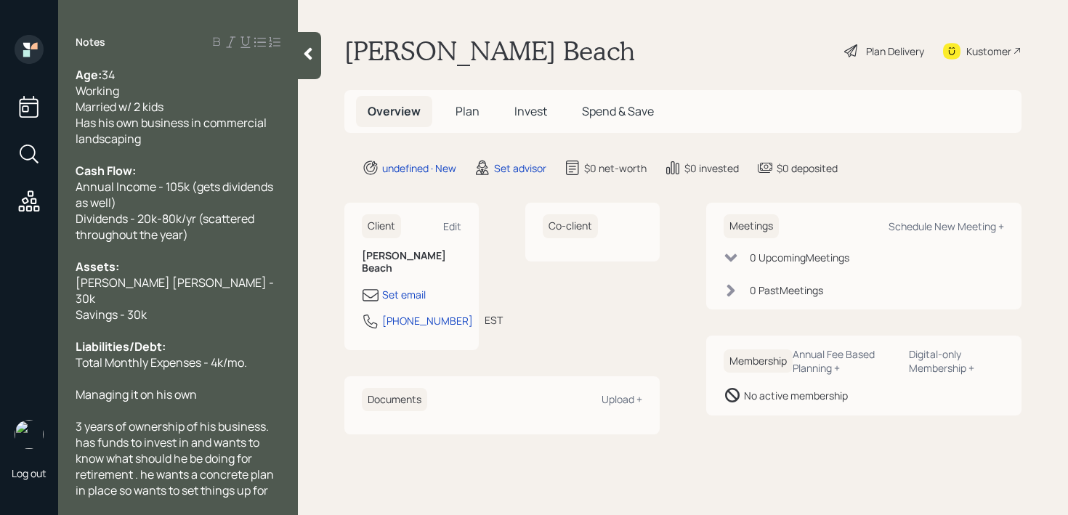
click at [261, 143] on div "Has his own business in commercial landscaping" at bounding box center [178, 131] width 205 height 32
click at [391, 292] on div "Set email [PHONE_NUMBER] EST Currently 10:44 AM" at bounding box center [412, 312] width 100 height 52
click at [393, 287] on div "Set email" at bounding box center [404, 294] width 44 height 15
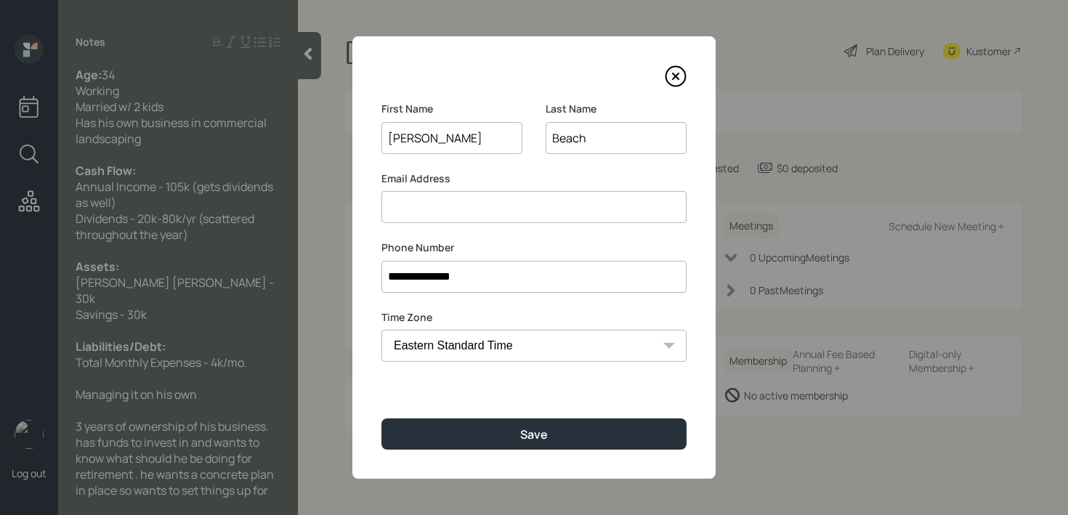
click at [503, 210] on input at bounding box center [533, 207] width 305 height 32
click at [550, 203] on input "[PERSON_NAME].beach@jsml" at bounding box center [533, 207] width 305 height 32
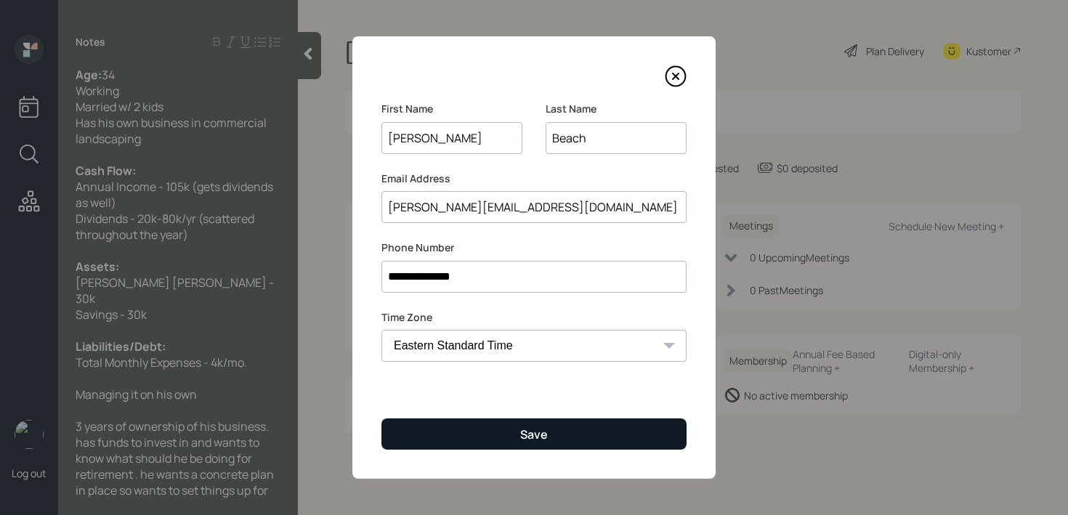
type input "[PERSON_NAME][EMAIL_ADDRESS][DOMAIN_NAME]"
click at [540, 425] on button "Save" at bounding box center [533, 433] width 305 height 31
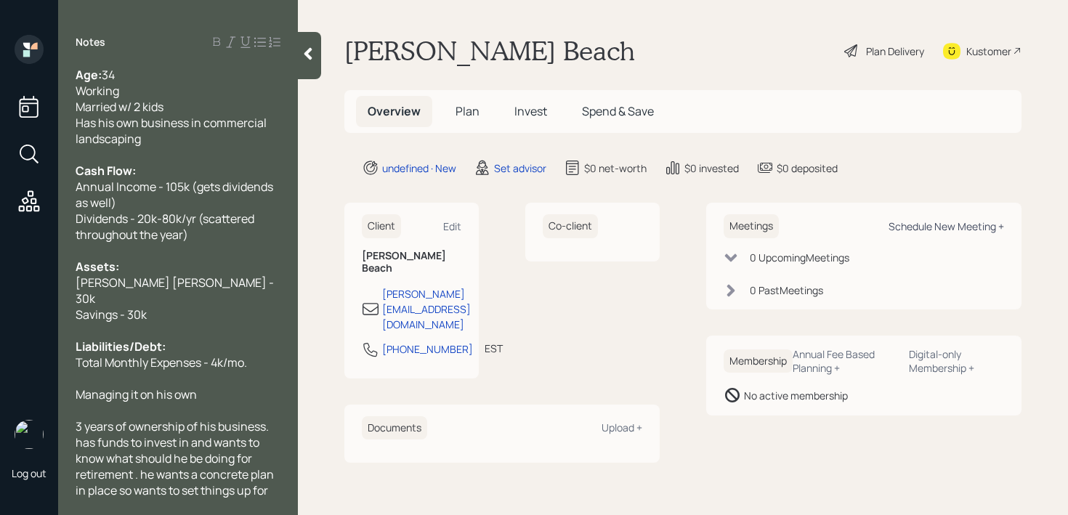
click at [949, 225] on div "Schedule New Meeting +" at bounding box center [945, 226] width 115 height 14
select select "round-[PERSON_NAME]"
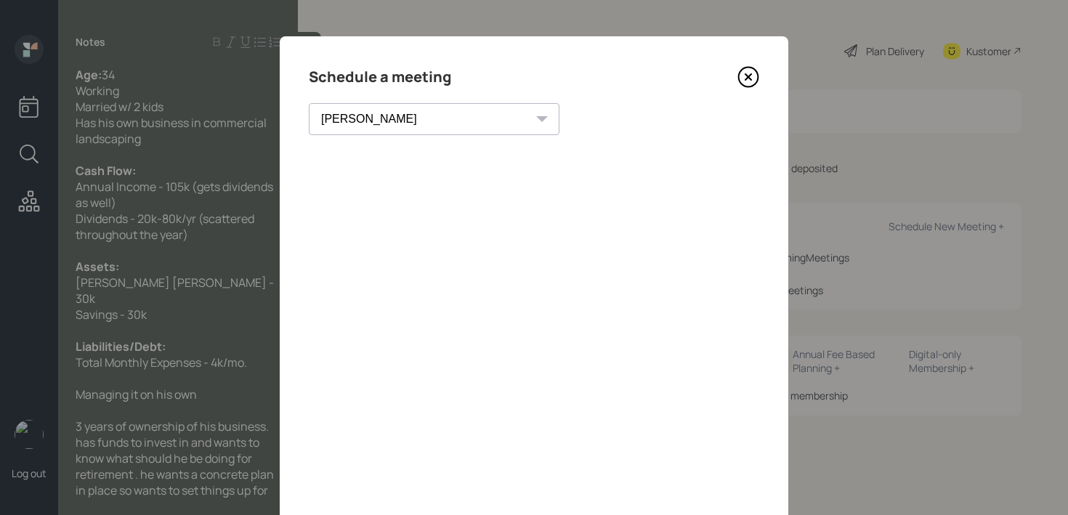
click at [760, 70] on div "Schedule a meeting [PERSON_NAME] [PERSON_NAME] [PERSON_NAME] [PERSON_NAME] [PER…" at bounding box center [534, 326] width 508 height 581
click at [755, 70] on icon at bounding box center [749, 78] width 20 height 20
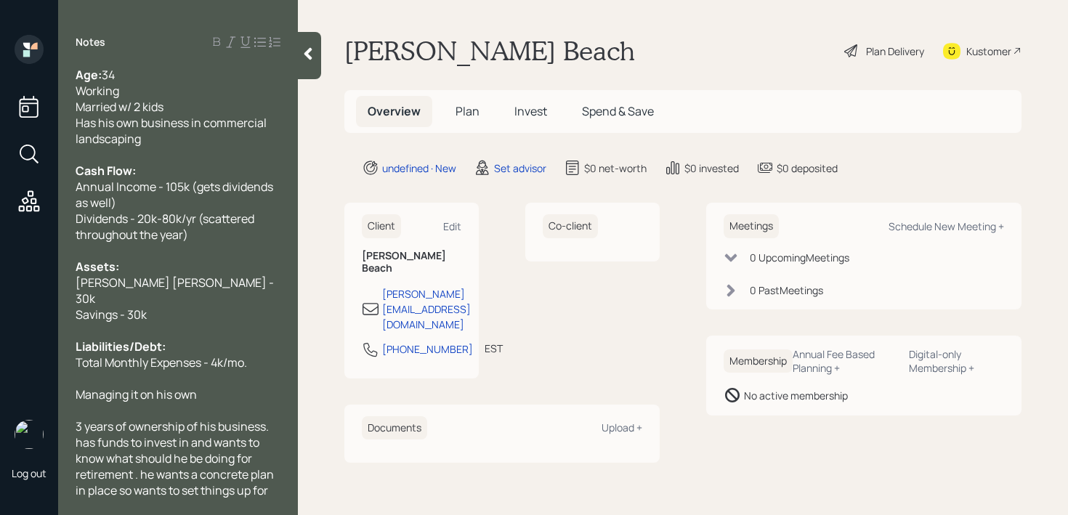
click at [949, 55] on icon at bounding box center [951, 51] width 17 height 17
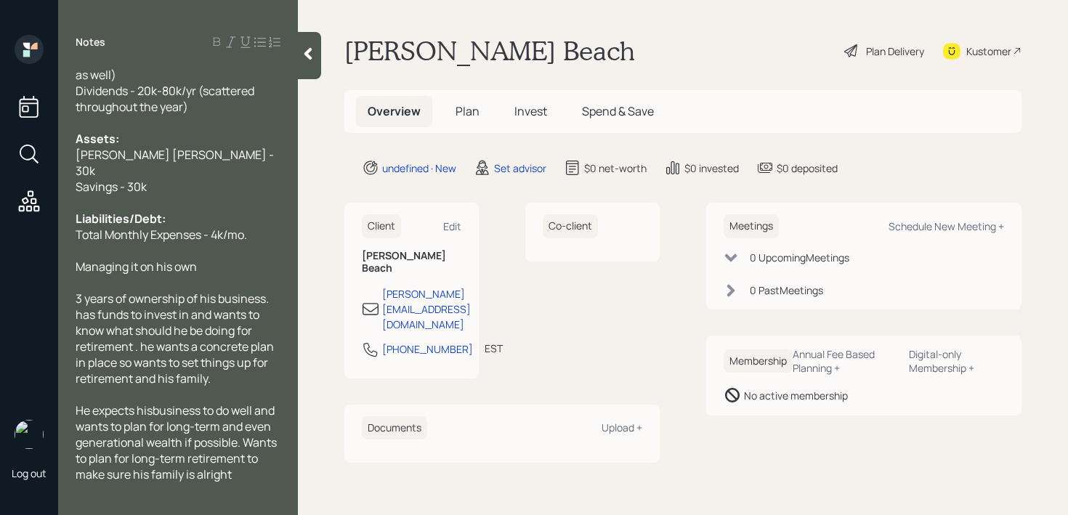
click at [182, 291] on span "3 years of ownership of his business. has funds to invest in and wants to know …" at bounding box center [176, 339] width 200 height 96
click at [198, 291] on span "3 years into owning of his business. has funds to invest in and wants to know w…" at bounding box center [176, 339] width 200 height 96
click at [257, 291] on span "3 years into owning his business. has funds to invest in and wants to know what…" at bounding box center [176, 339] width 200 height 96
click at [173, 300] on span "3 years into owning his business. Has funds to invest in and wants to know what…" at bounding box center [176, 339] width 200 height 96
click at [137, 335] on span "3 years into owning his business. Has funds to invest and wants to know what sh…" at bounding box center [176, 339] width 200 height 96
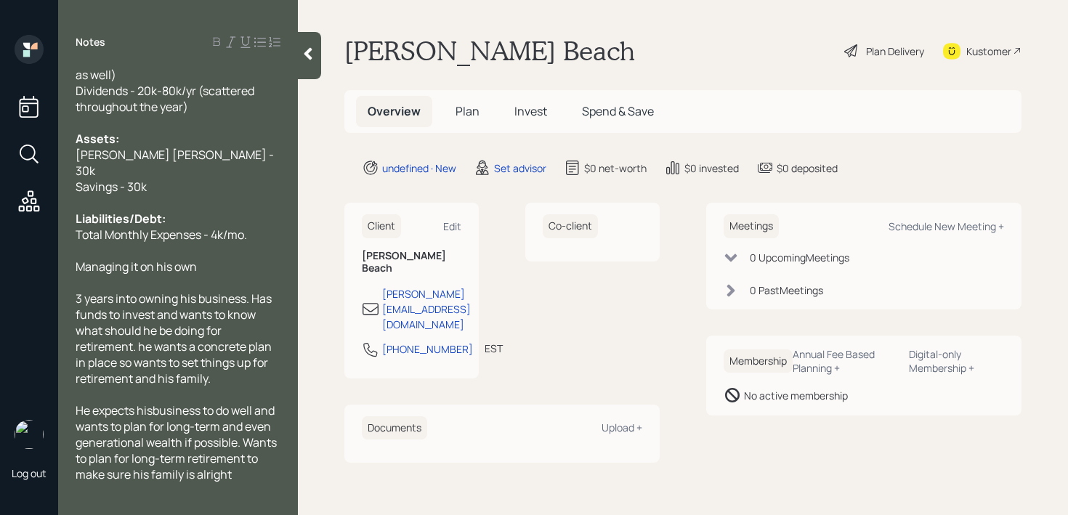
click at [147, 333] on span "3 years into owning his business. Has funds to invest and wants to know what sh…" at bounding box center [175, 339] width 198 height 96
click at [132, 346] on span "3 years into owning his business. Has funds to invest and wants to know what sh…" at bounding box center [175, 339] width 199 height 96
click at [156, 402] on span "He expects hisbusiness to do well and wants to plan for long-term and even gene…" at bounding box center [177, 442] width 203 height 80
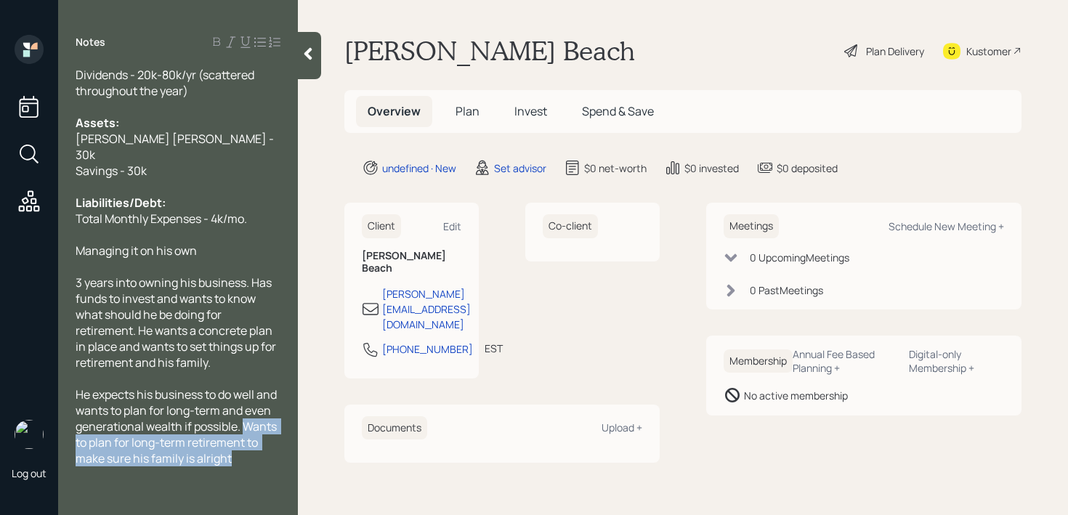
drag, startPoint x: 183, startPoint y: 455, endPoint x: 46, endPoint y: 433, distance: 138.4
click at [46, 433] on div "Log out Notes Age: [DEMOGRAPHIC_DATA] Working Married w/ 2 kids Has his own bus…" at bounding box center [534, 257] width 1068 height 515
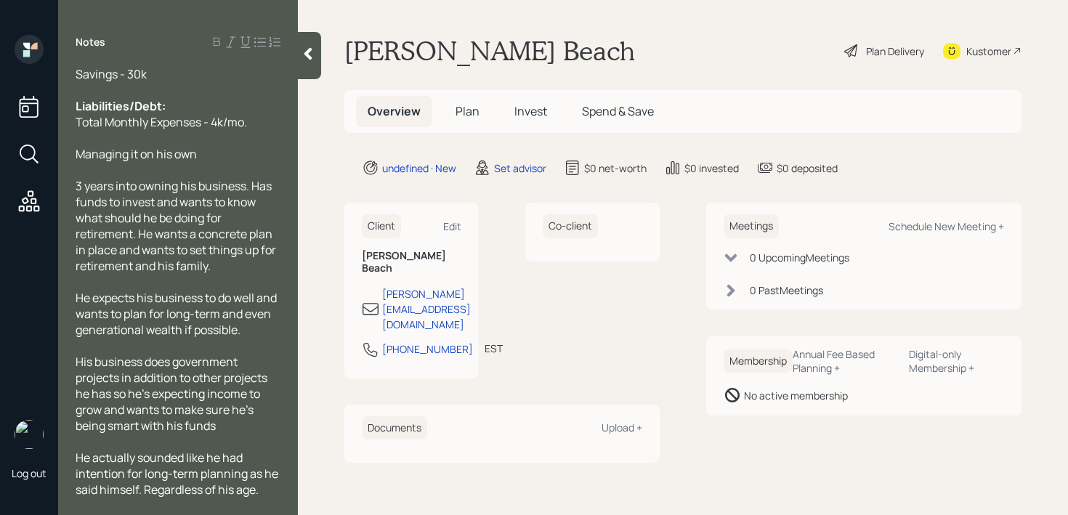
scroll to position [0, 0]
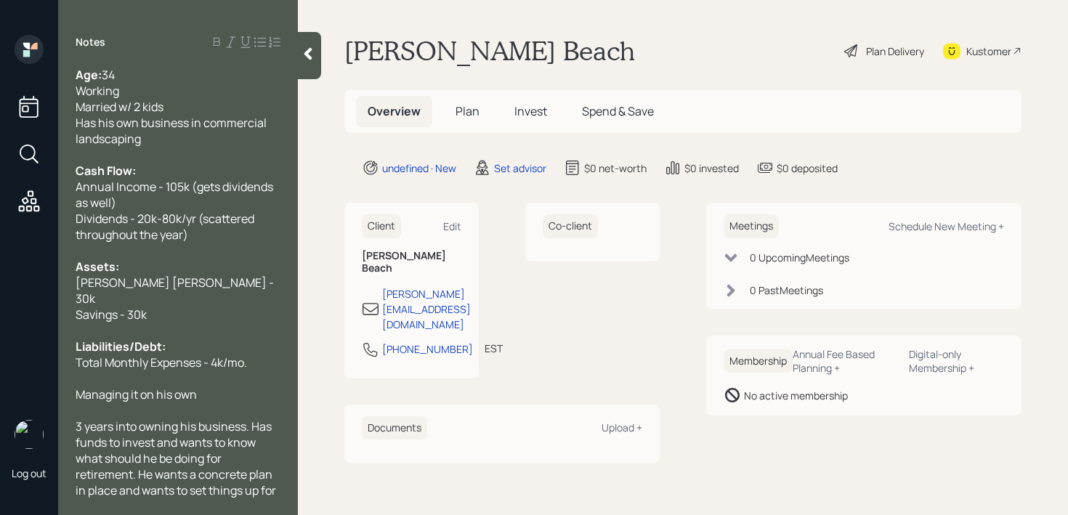
click at [207, 386] on div "Managing it on his own" at bounding box center [178, 394] width 205 height 16
click at [312, 76] on div at bounding box center [309, 55] width 23 height 47
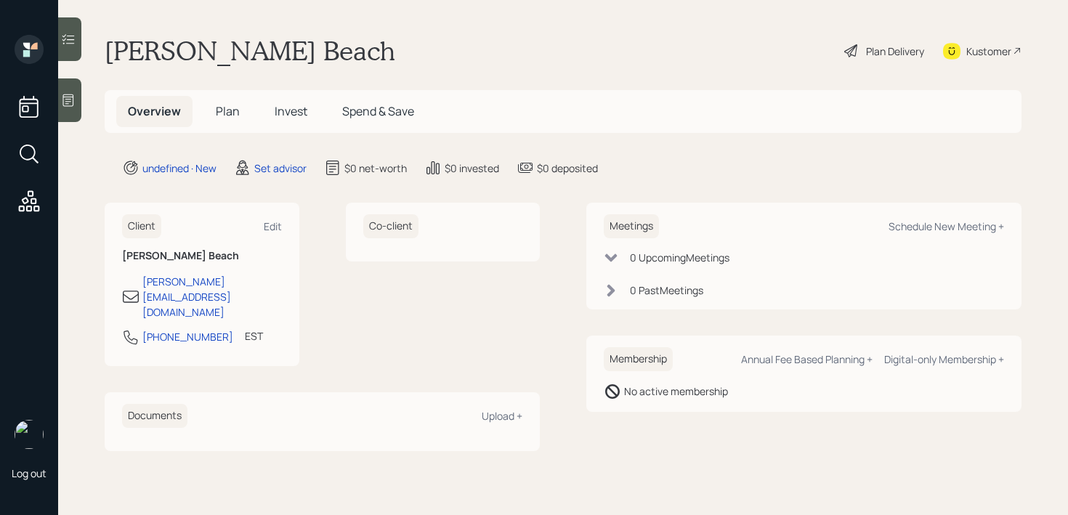
click at [415, 52] on div "[PERSON_NAME] Beach Plan Delivery Kustomer" at bounding box center [563, 51] width 917 height 32
